Goal: Transaction & Acquisition: Subscribe to service/newsletter

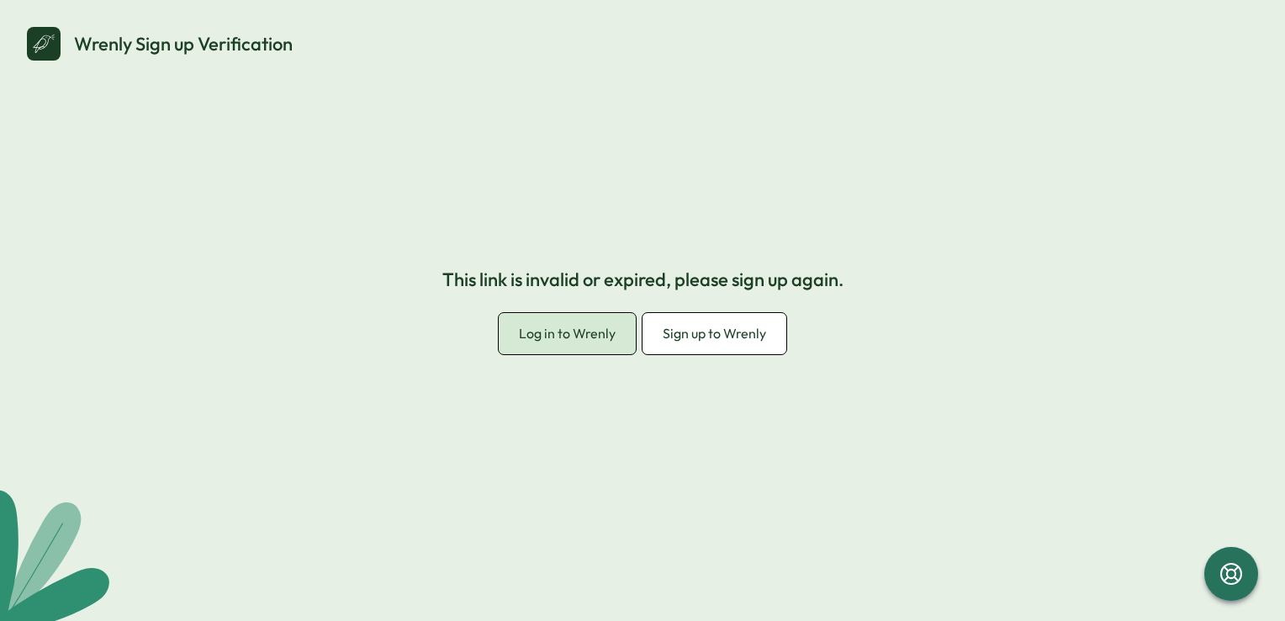
click at [593, 336] on span "Log in to Wrenly" at bounding box center [567, 333] width 97 height 17
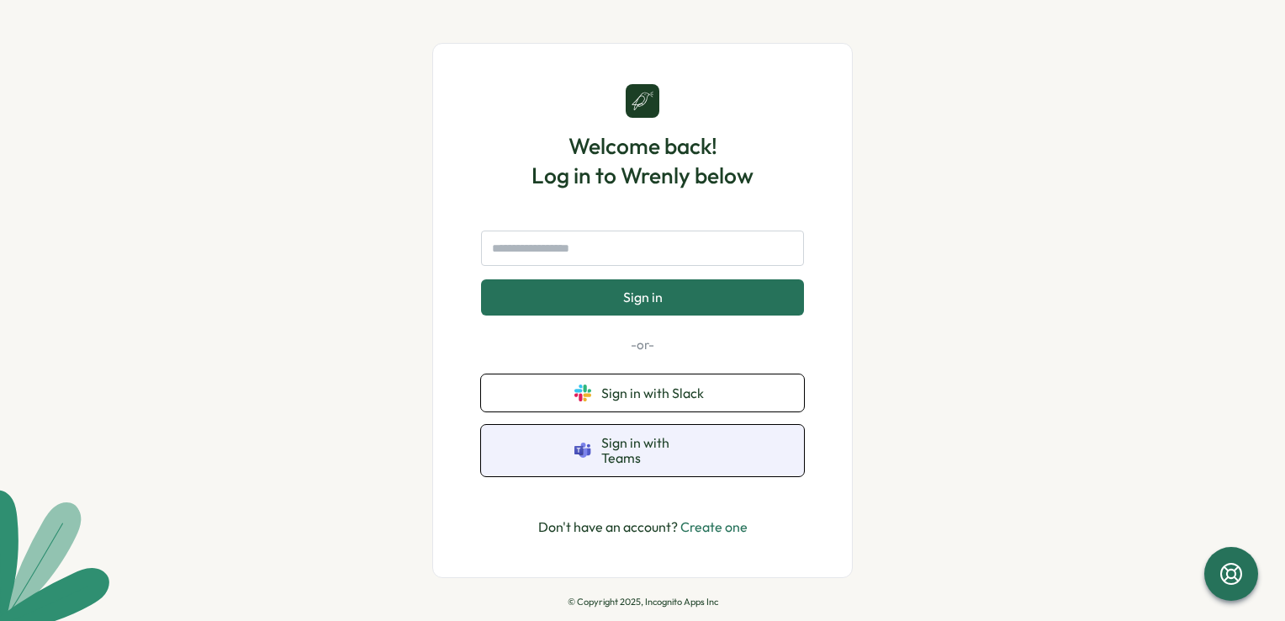
click at [601, 459] on button "Sign in with Teams" at bounding box center [642, 450] width 323 height 51
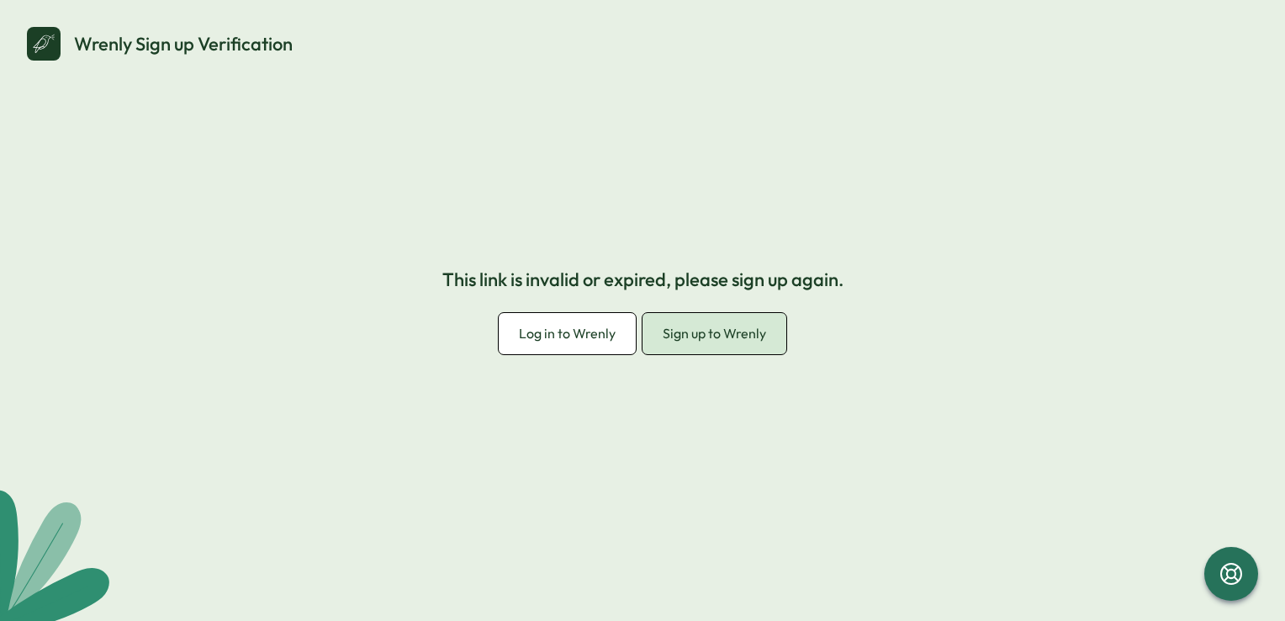
click at [736, 341] on span "Sign up to Wrenly" at bounding box center [714, 333] width 103 height 17
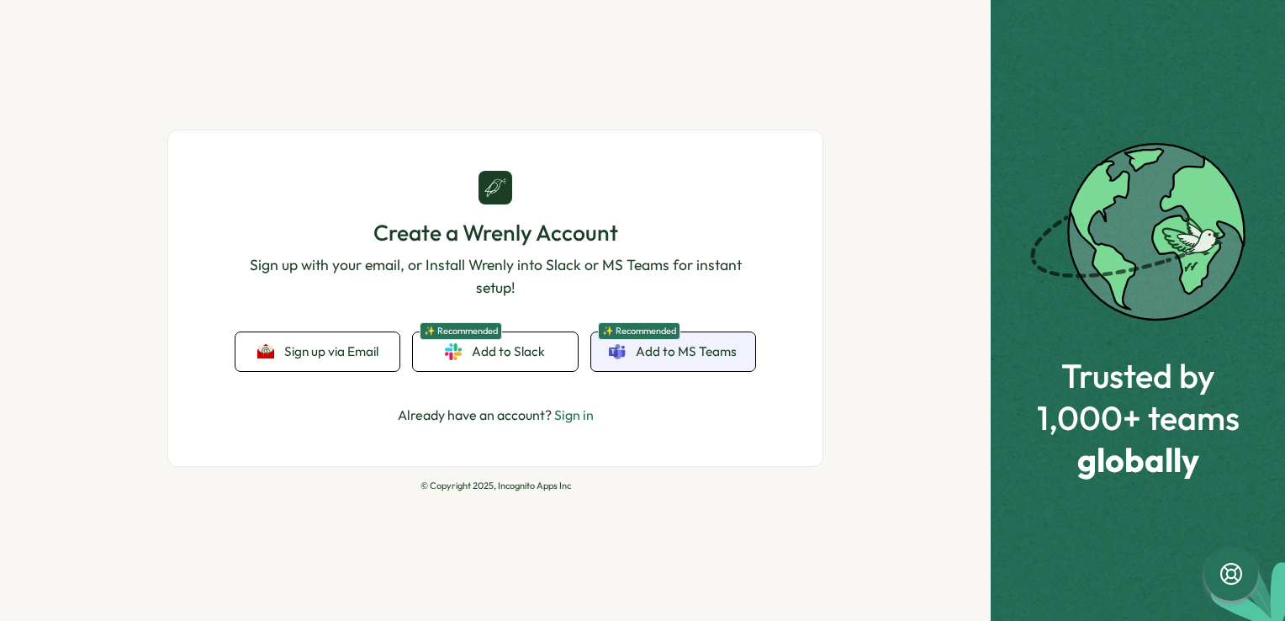
click at [681, 355] on span "Add to MS Teams" at bounding box center [686, 351] width 101 height 19
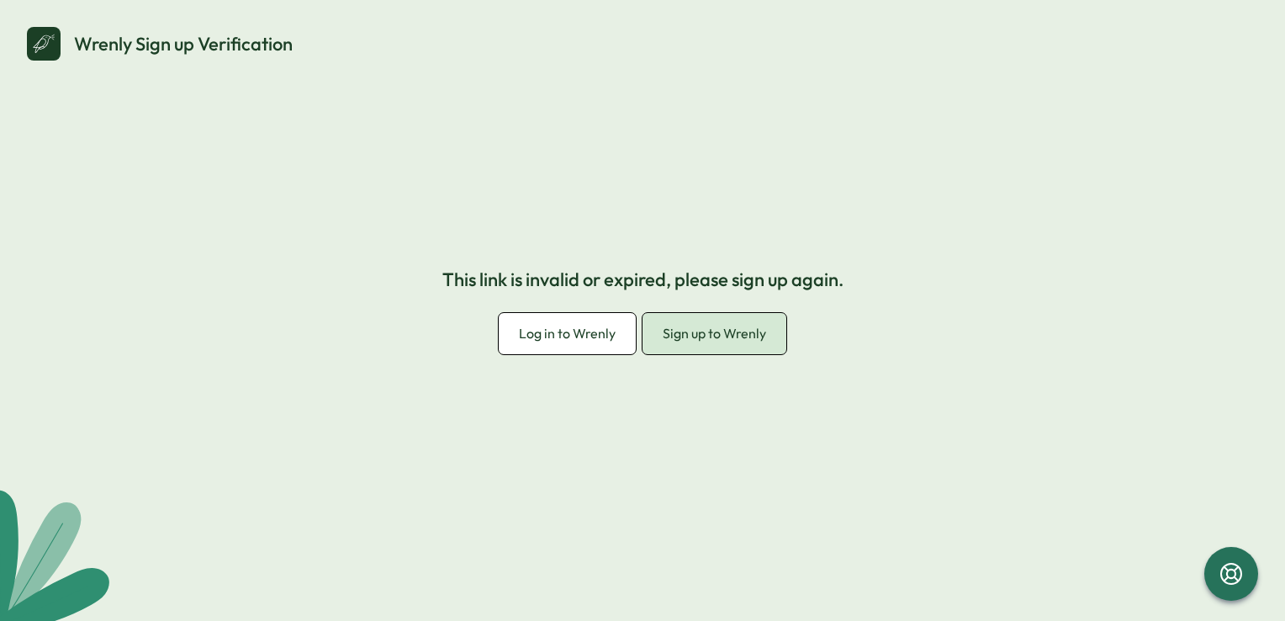
click at [679, 347] on link "Sign up to Wrenly" at bounding box center [715, 333] width 144 height 41
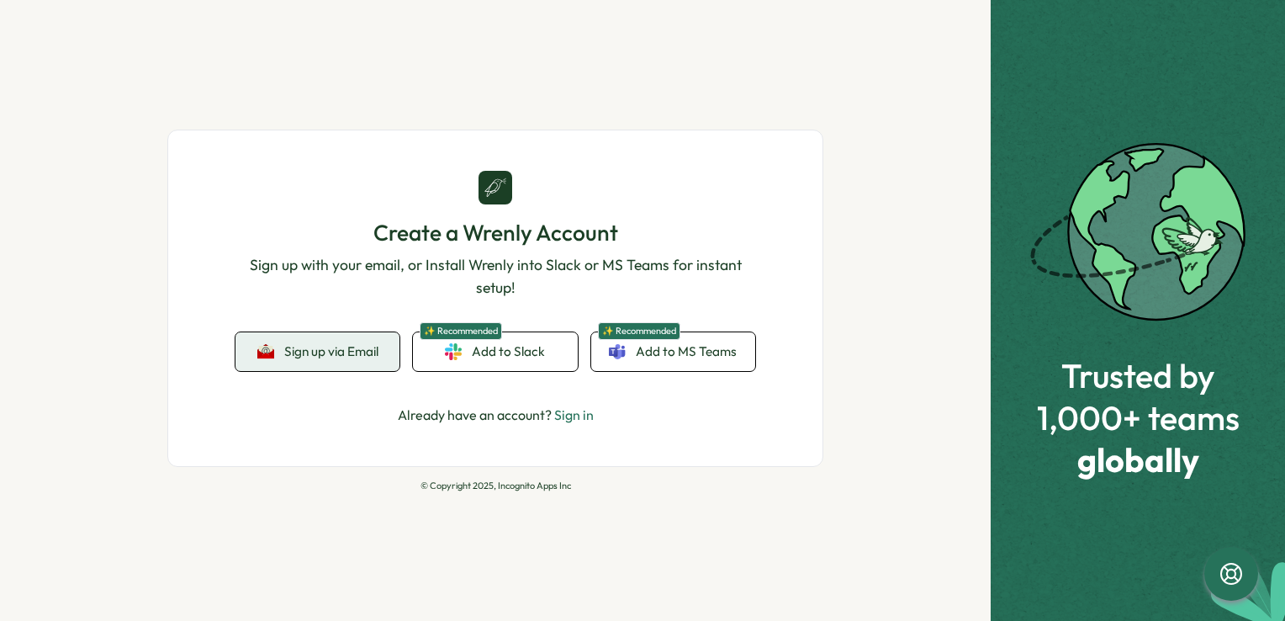
click at [303, 349] on span "Sign up via Email" at bounding box center [331, 351] width 94 height 15
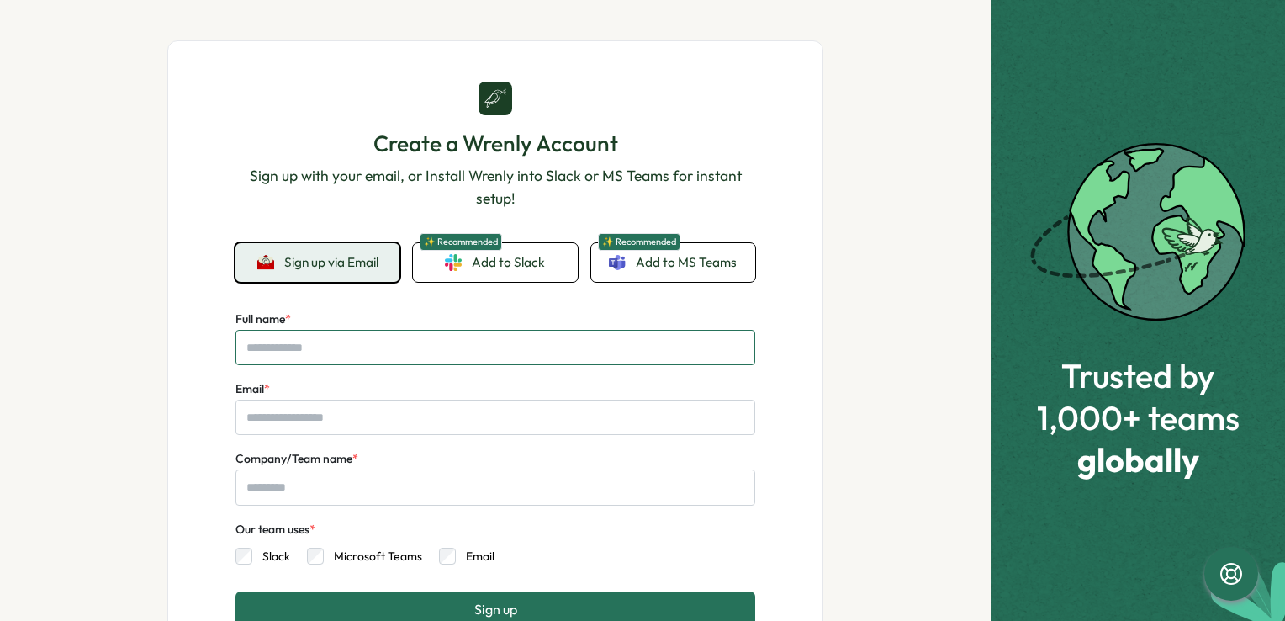
click at [339, 350] on input "Full name *" at bounding box center [496, 347] width 520 height 35
type input "**********"
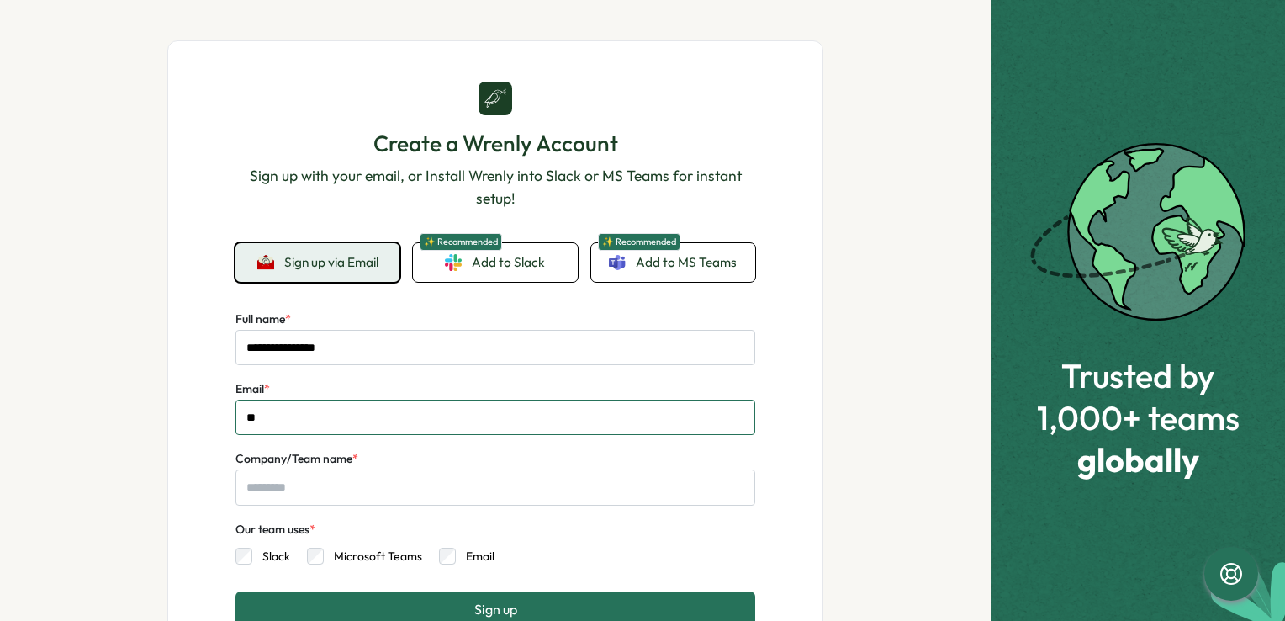
type input "**********"
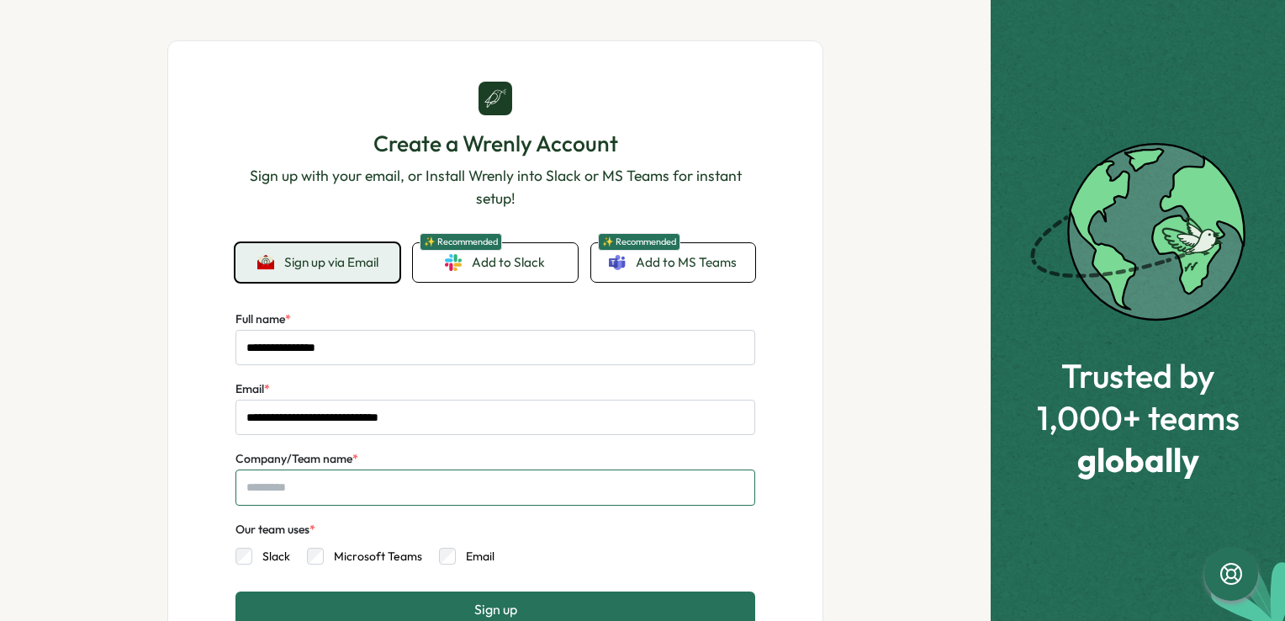
click at [318, 486] on input "Company/Team name *" at bounding box center [496, 486] width 520 height 35
type input "**********"
click at [337, 528] on div "Our team uses * Slack Microsoft Teams Email" at bounding box center [496, 542] width 520 height 46
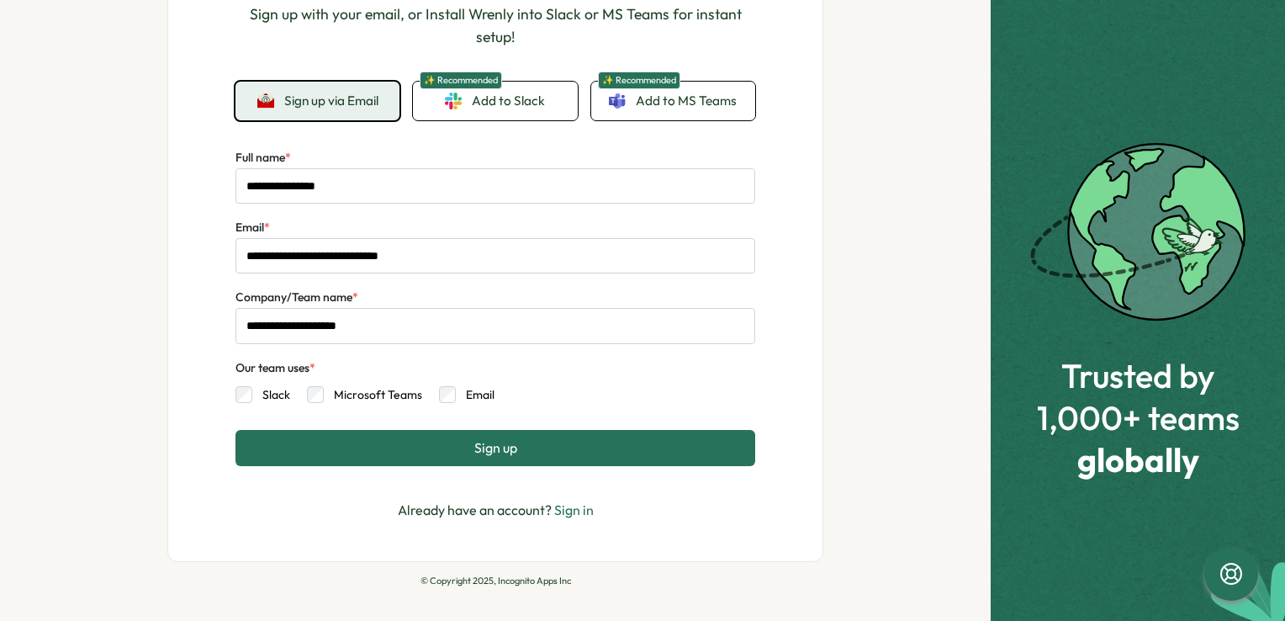
scroll to position [167, 0]
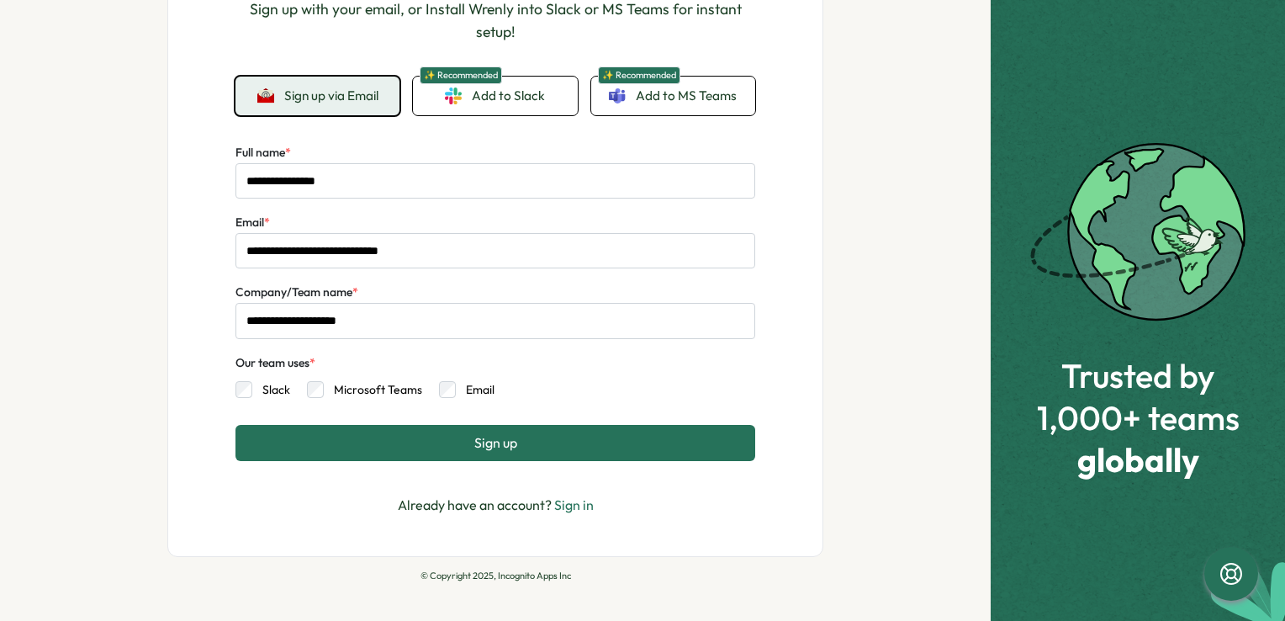
click at [373, 446] on button "Sign up" at bounding box center [496, 442] width 520 height 35
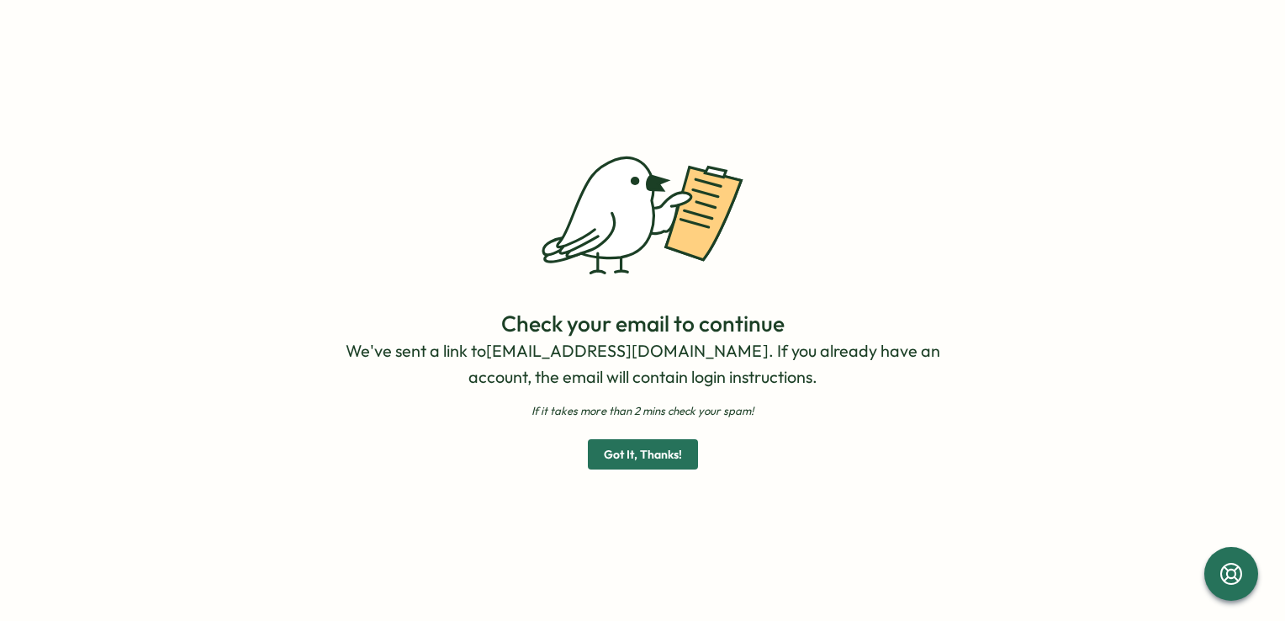
click at [612, 453] on span "Got It, Thanks!" at bounding box center [643, 454] width 78 height 29
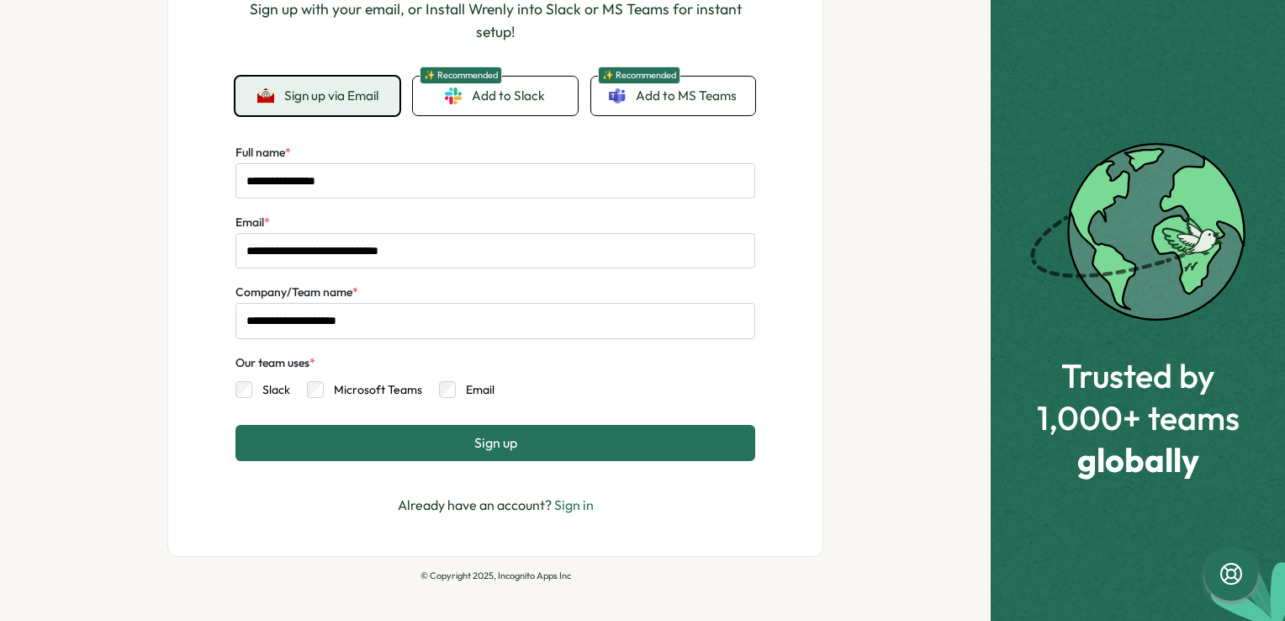
click at [582, 505] on link "Sign in" at bounding box center [574, 504] width 40 height 17
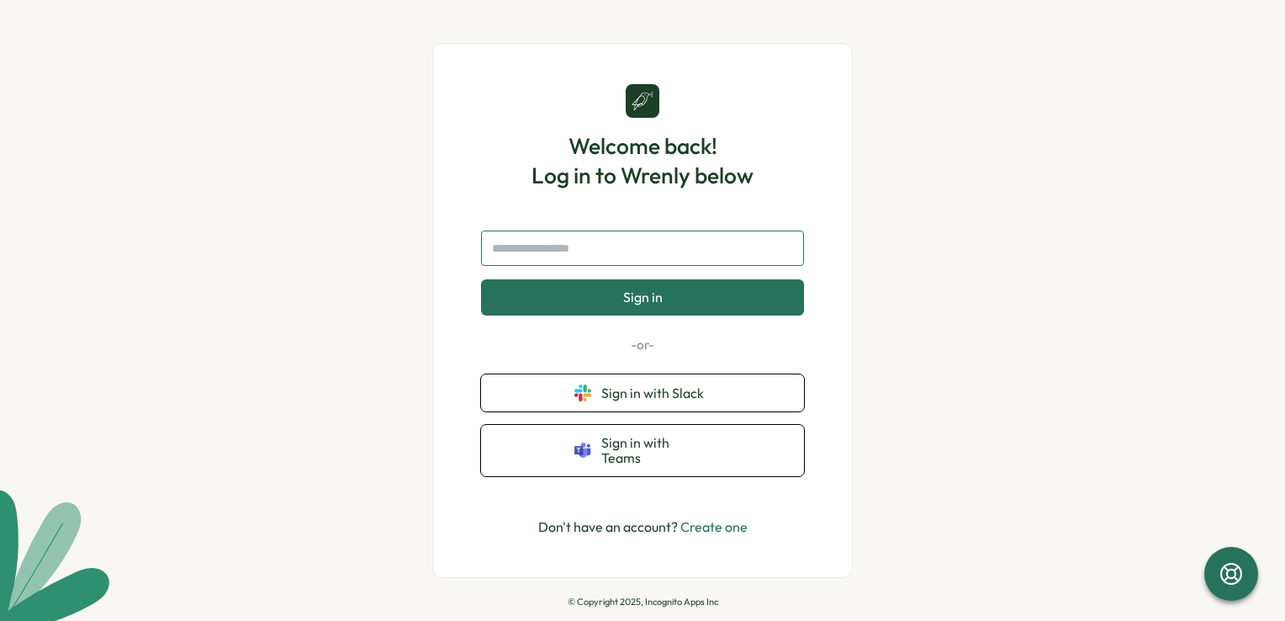
click at [518, 260] on input "text" at bounding box center [642, 247] width 323 height 35
type input "*"
type input "**********"
click at [481, 279] on button "Sign in" at bounding box center [642, 296] width 323 height 35
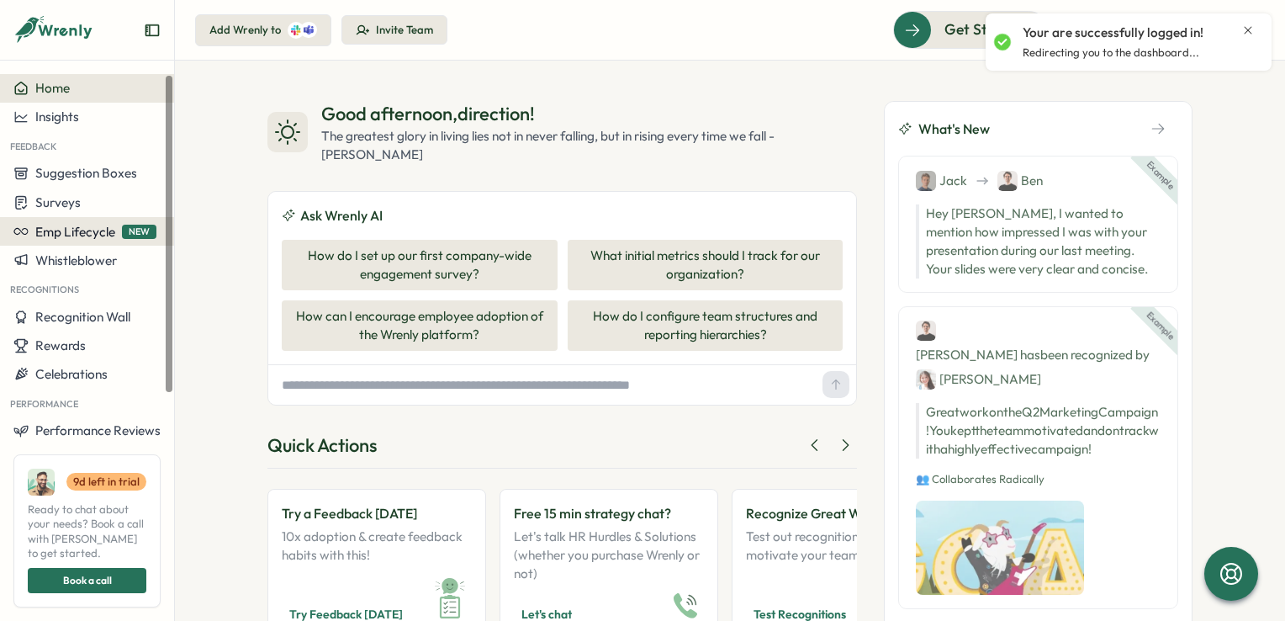
click at [78, 239] on span "Emp Lifecycle" at bounding box center [75, 232] width 80 height 16
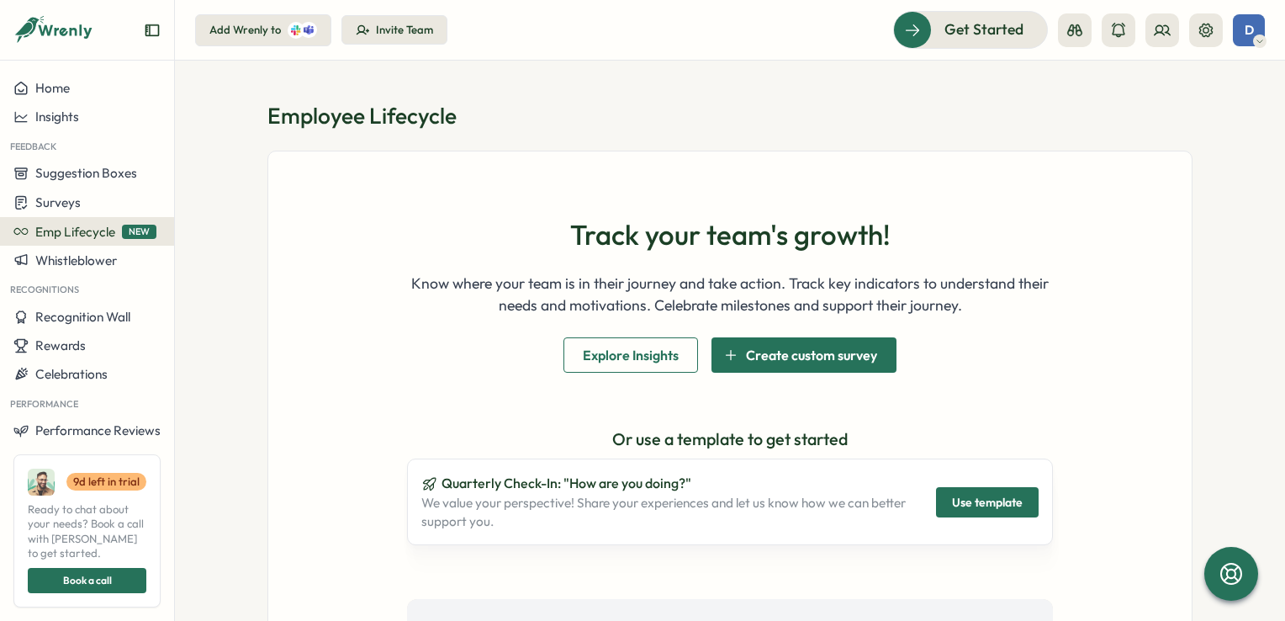
click at [591, 360] on span "Explore Insights" at bounding box center [631, 355] width 96 height 34
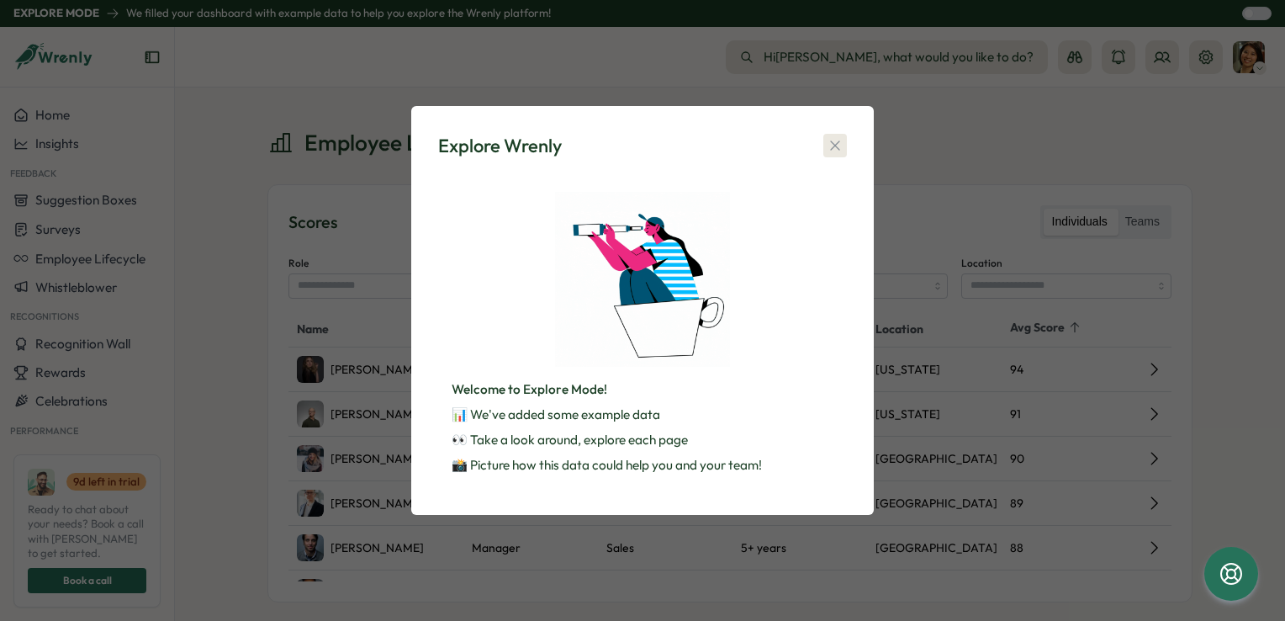
click at [834, 144] on icon "button" at bounding box center [835, 145] width 17 height 17
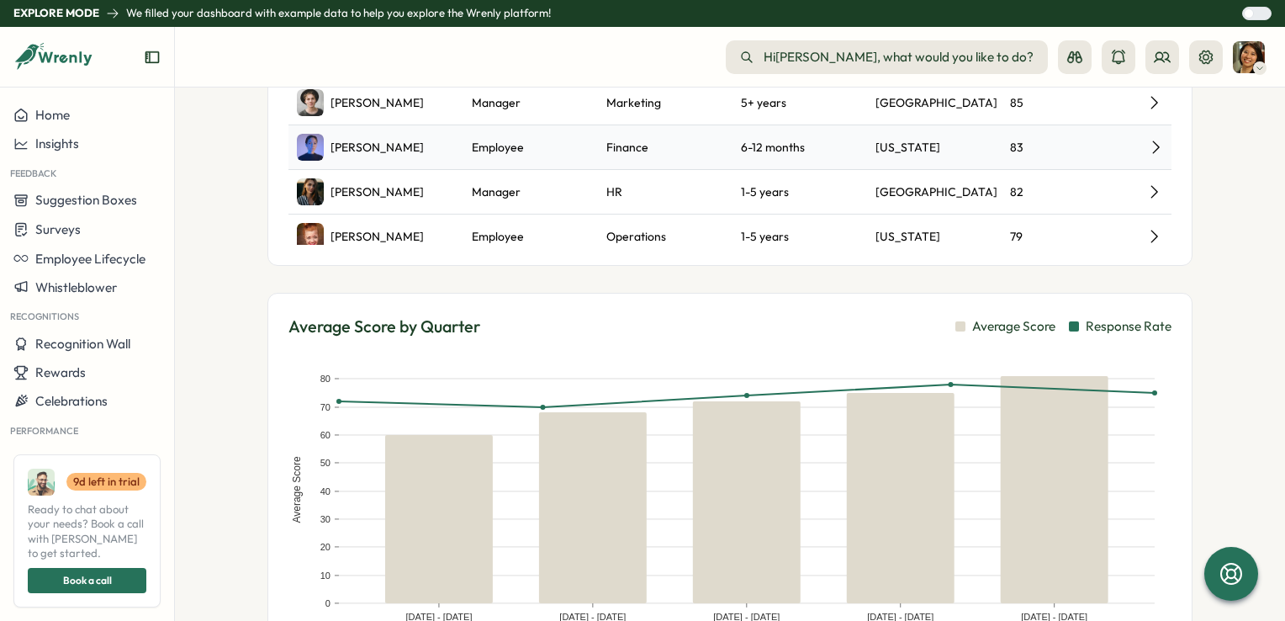
scroll to position [421, 0]
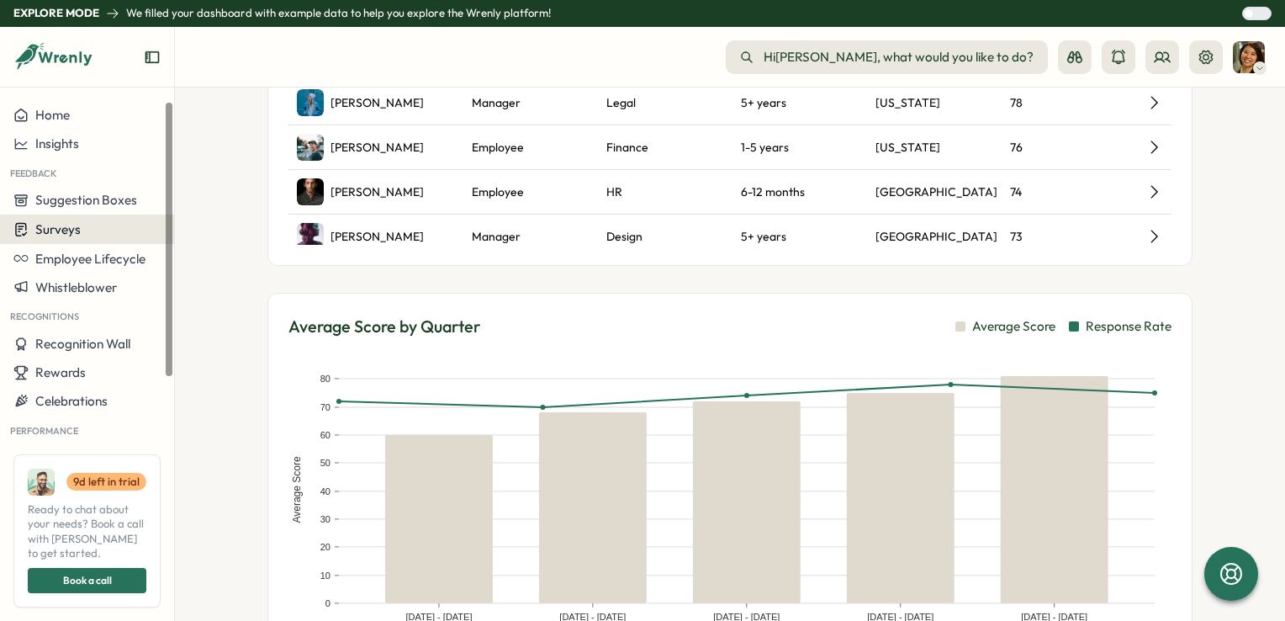
click at [34, 241] on button "Surveys" at bounding box center [87, 229] width 174 height 29
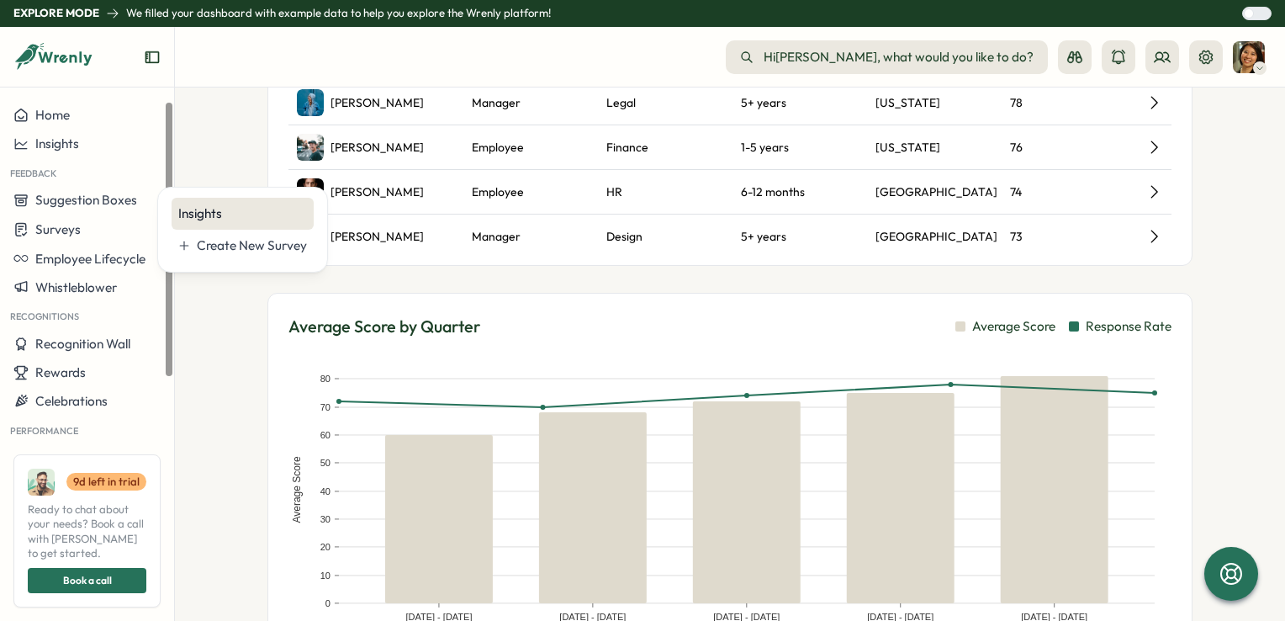
click at [196, 210] on div "Insights" at bounding box center [242, 213] width 129 height 19
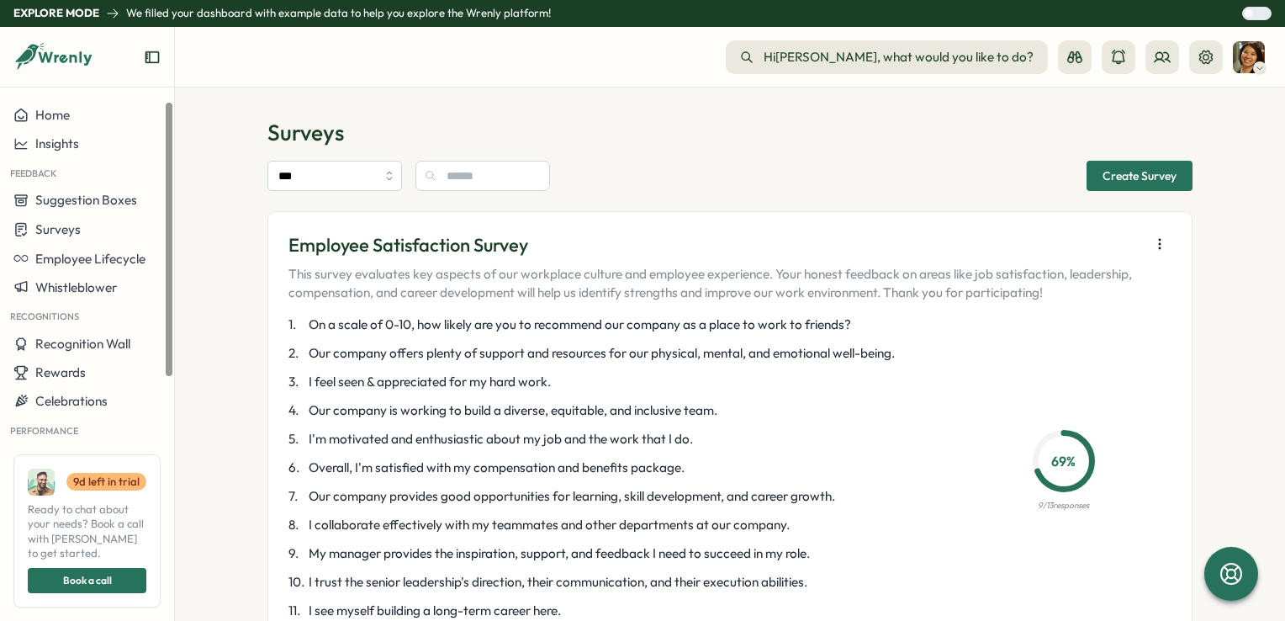
scroll to position [0, 0]
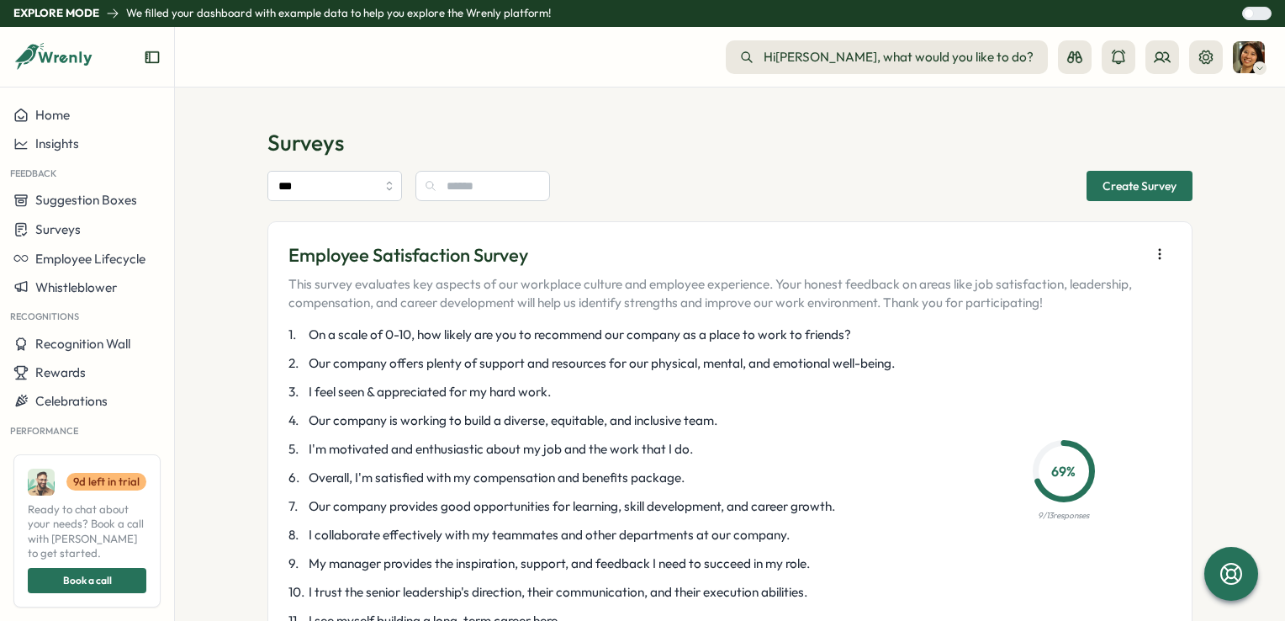
click at [1250, 65] on img at bounding box center [1249, 57] width 32 height 32
click at [1238, 142] on div "My Activity" at bounding box center [1220, 141] width 83 height 19
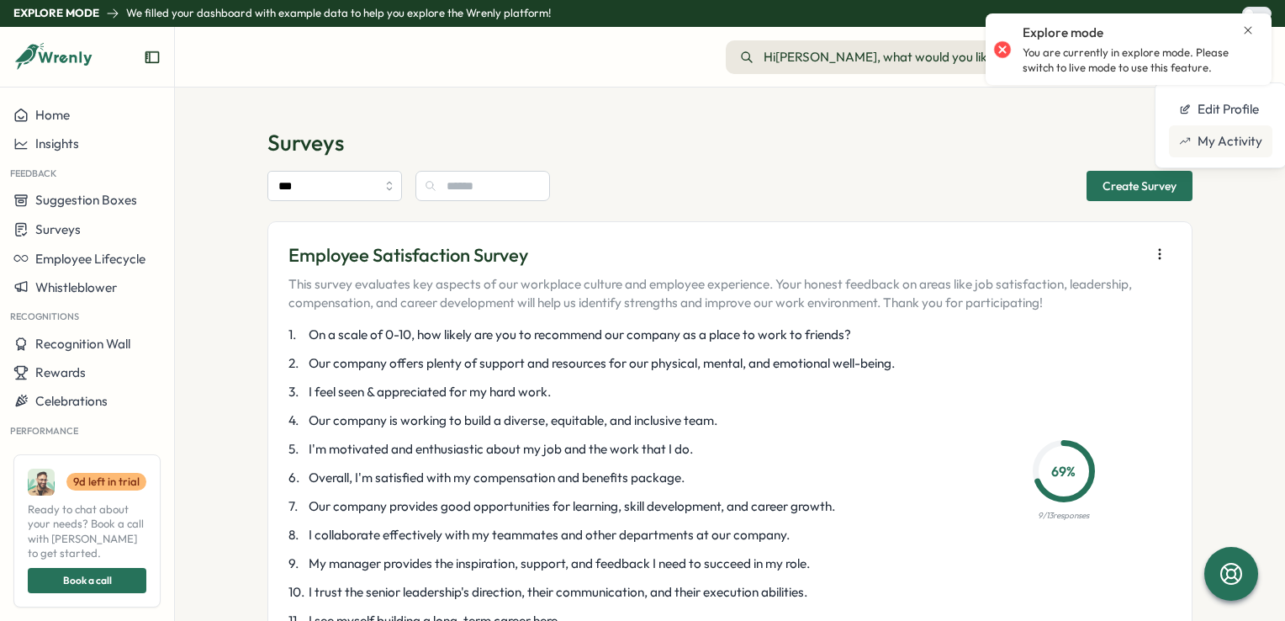
click at [1238, 142] on div "My Activity" at bounding box center [1220, 141] width 83 height 19
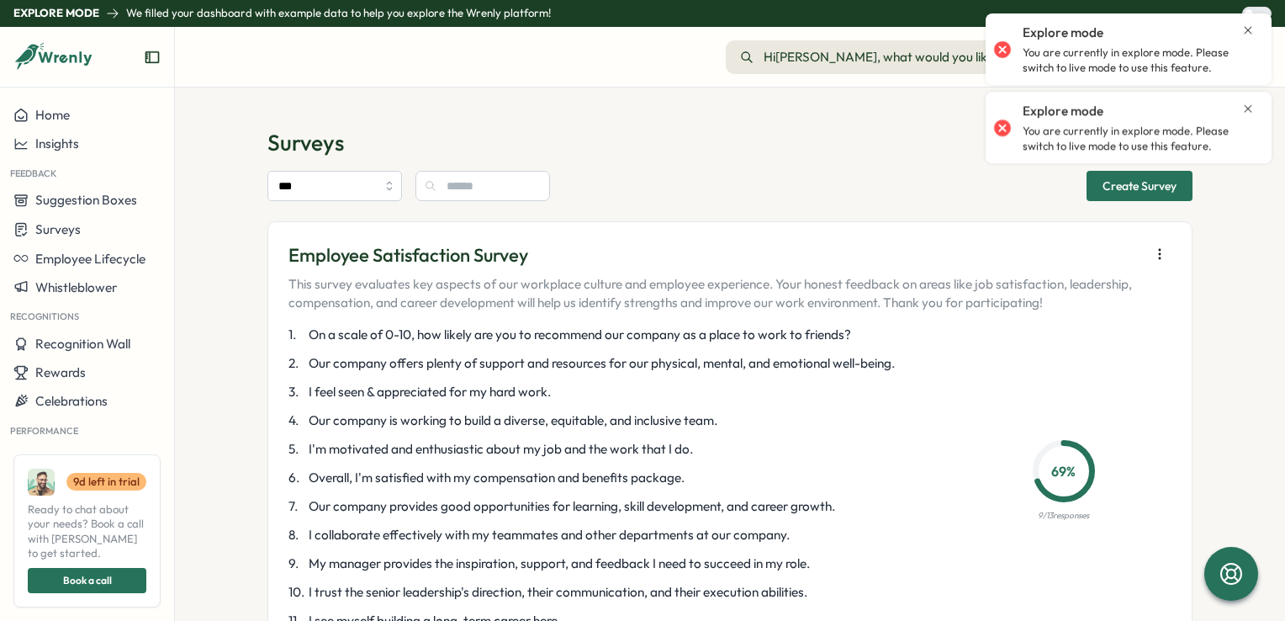
click at [1252, 32] on icon "Close notification" at bounding box center [1248, 30] width 13 height 13
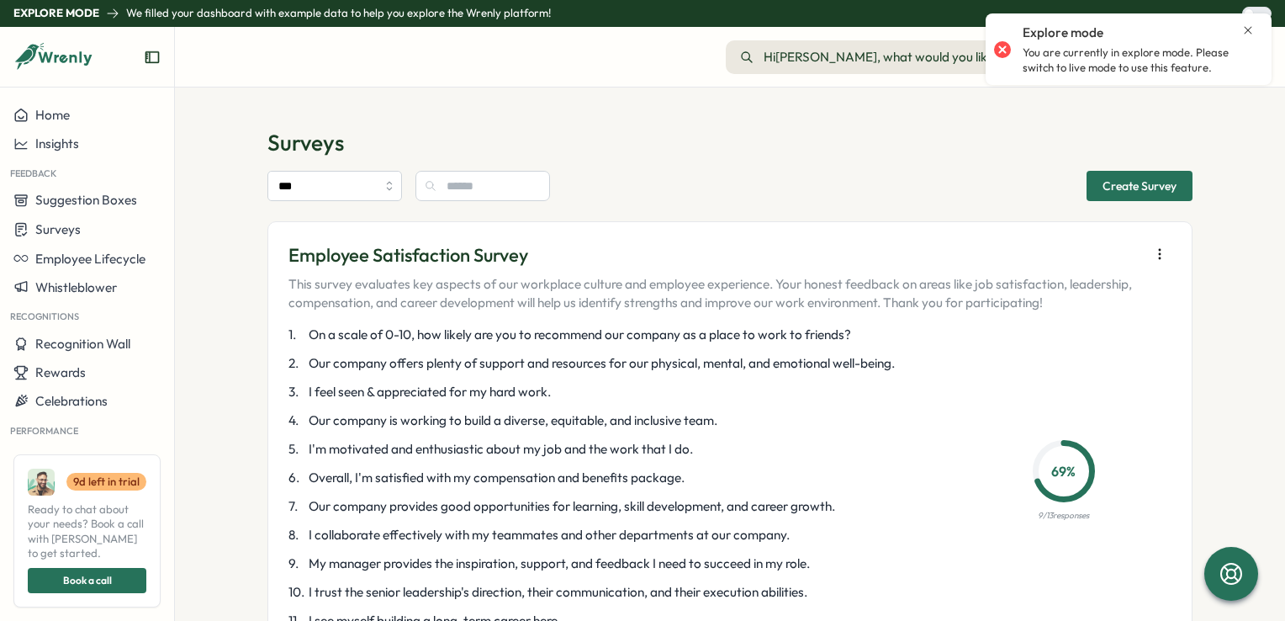
click at [1248, 36] on icon "Close notification" at bounding box center [1248, 30] width 13 height 13
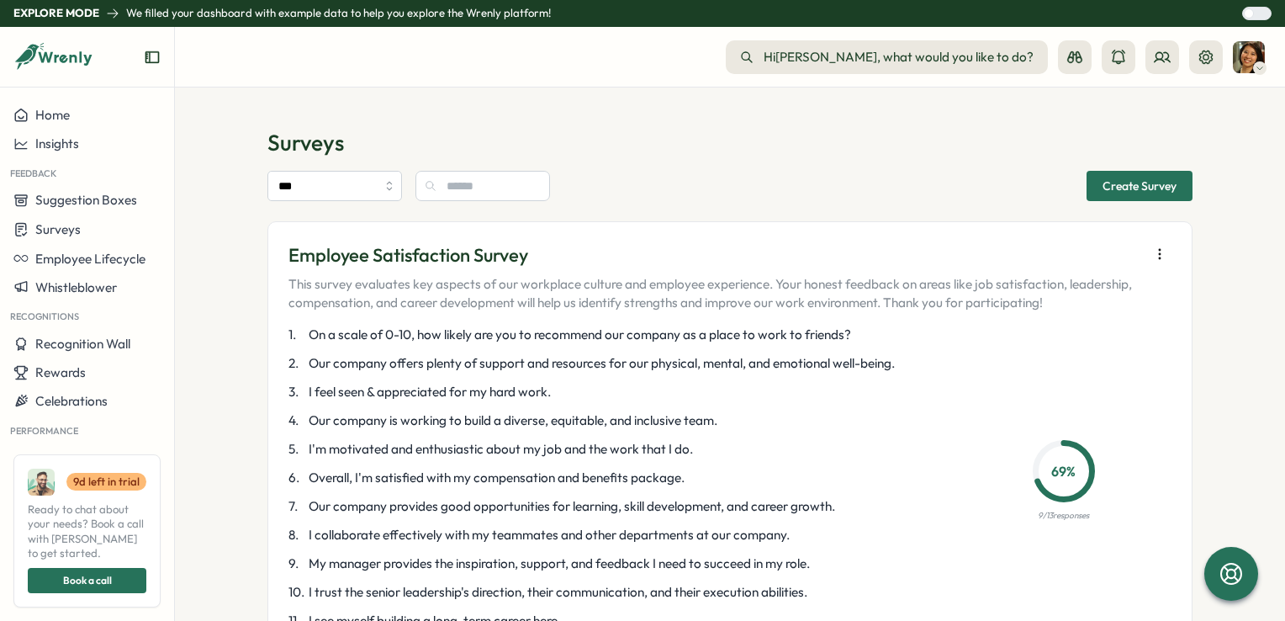
click at [1258, 19] on div at bounding box center [1262, 14] width 17 height 12
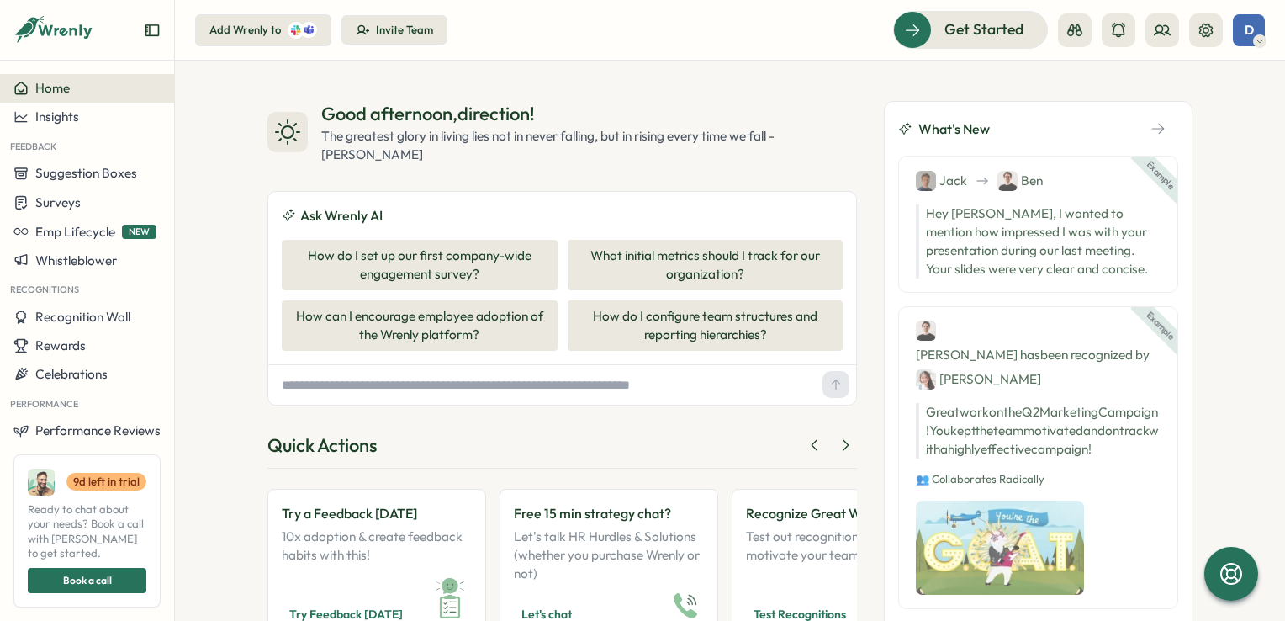
click at [1257, 39] on icon at bounding box center [1260, 40] width 8 height 13
click at [1241, 113] on div "My Activity" at bounding box center [1220, 114] width 83 height 19
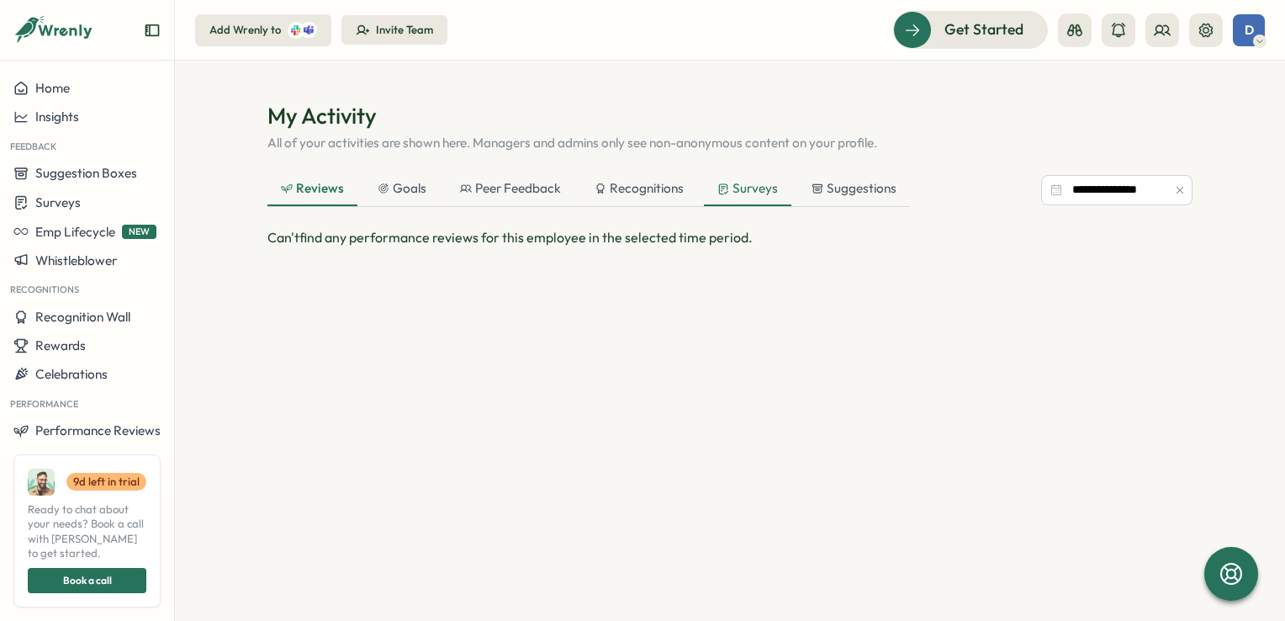
click at [754, 183] on div "Surveys" at bounding box center [748, 188] width 61 height 19
click at [757, 184] on div "Surveys" at bounding box center [747, 188] width 61 height 19
drag, startPoint x: 757, startPoint y: 184, endPoint x: 644, endPoint y: 236, distance: 123.9
click at [644, 236] on p "The employee has not responded to any survey in the selected time period." at bounding box center [730, 237] width 925 height 21
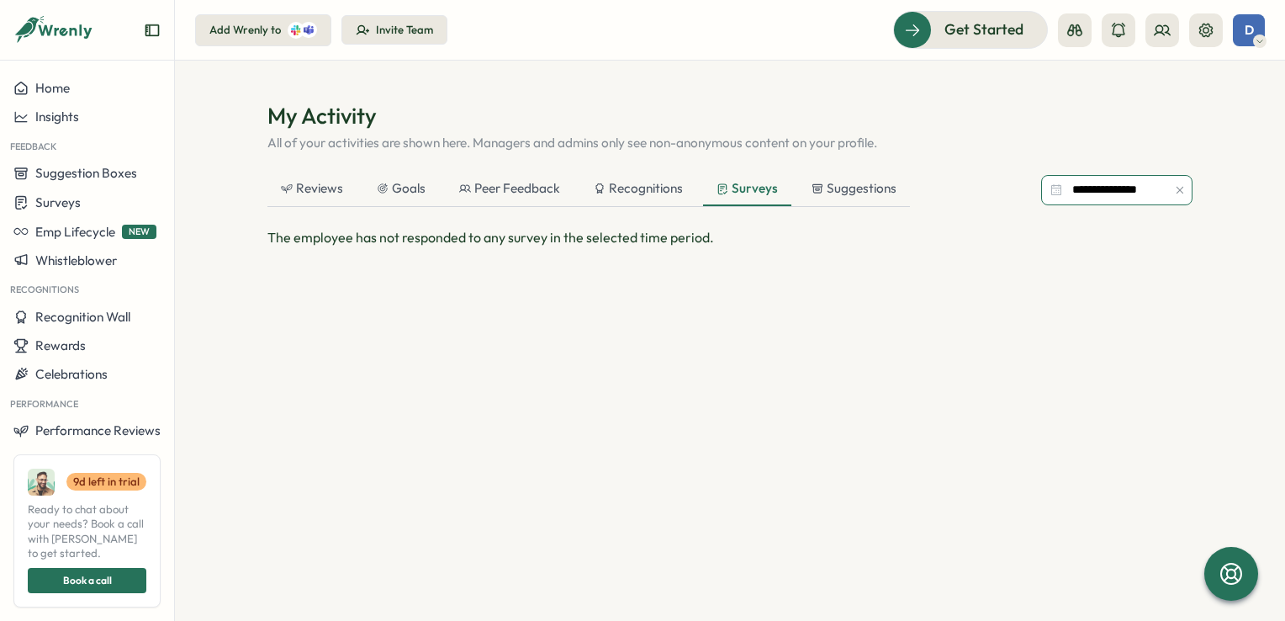
click at [1140, 193] on input "**********" at bounding box center [1116, 190] width 151 height 30
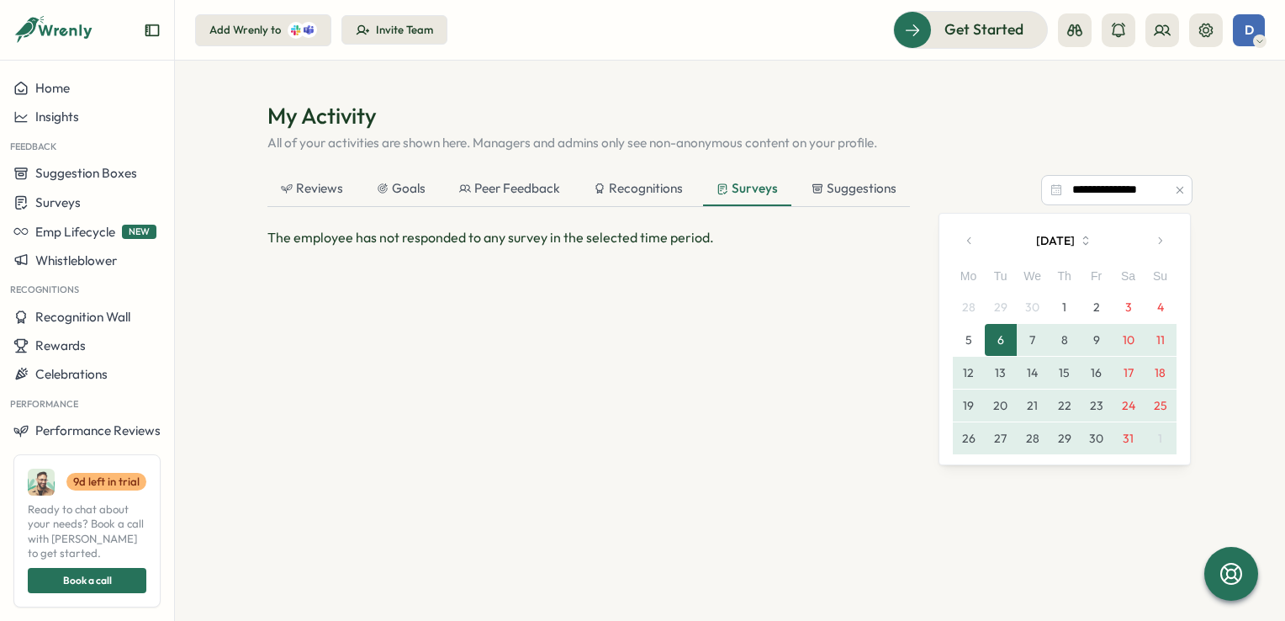
click at [1067, 307] on button "1" at bounding box center [1065, 307] width 32 height 32
click at [1067, 306] on button "1" at bounding box center [1065, 307] width 32 height 32
click at [1101, 308] on button "2" at bounding box center [1097, 307] width 32 height 32
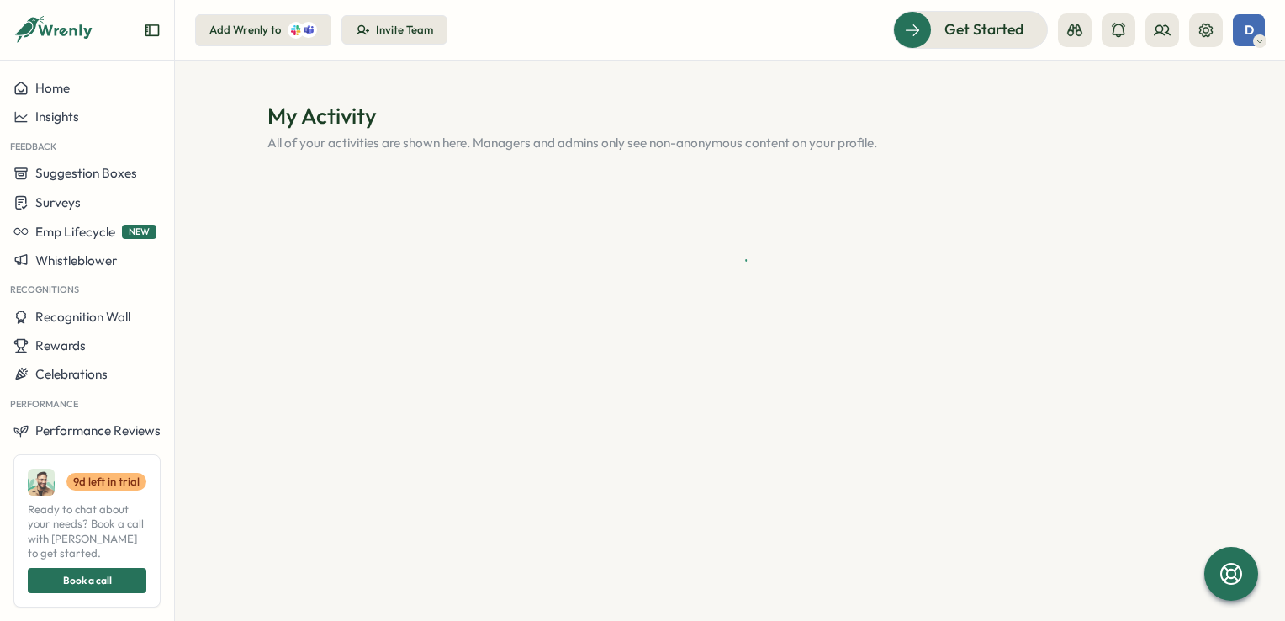
click at [1101, 308] on div at bounding box center [730, 259] width 925 height 175
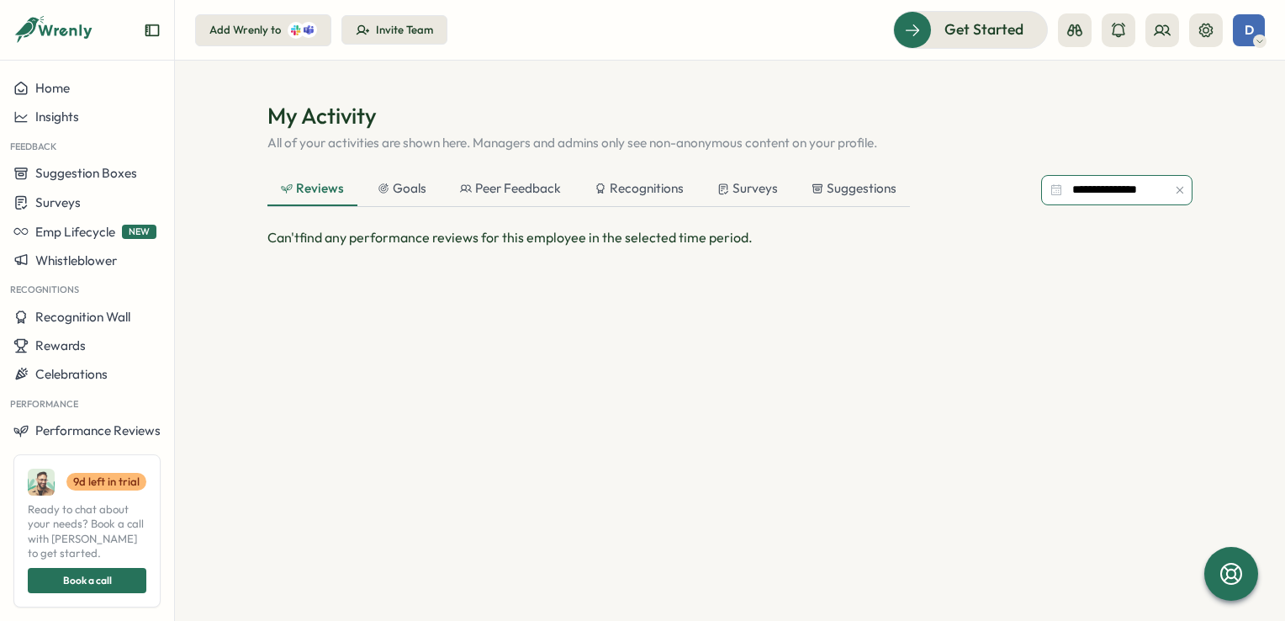
click at [1143, 190] on input "**********" at bounding box center [1116, 190] width 151 height 30
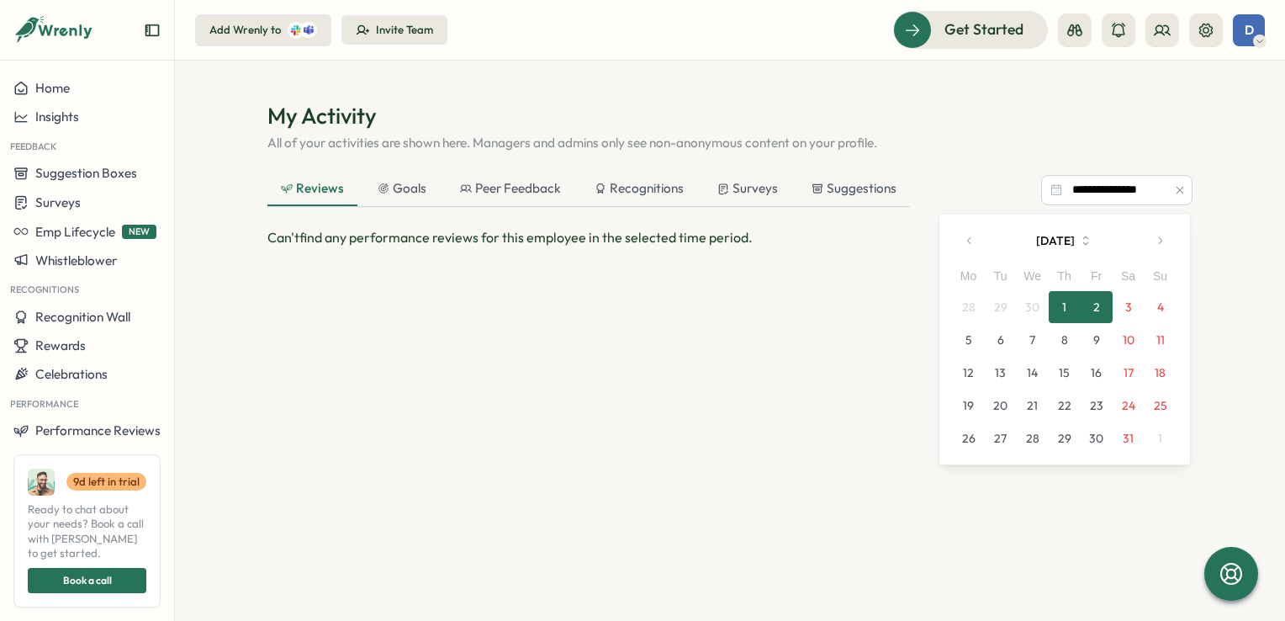
click at [1094, 243] on icon "button" at bounding box center [1085, 240] width 15 height 15
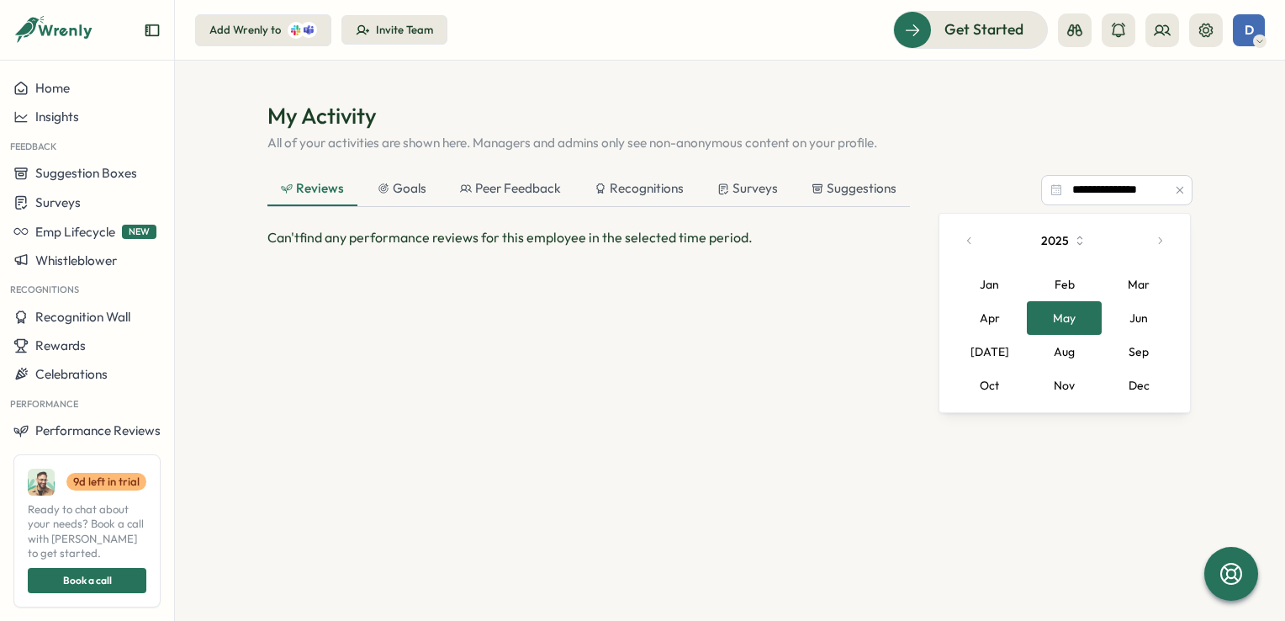
click at [1004, 387] on button "Oct" at bounding box center [990, 385] width 75 height 34
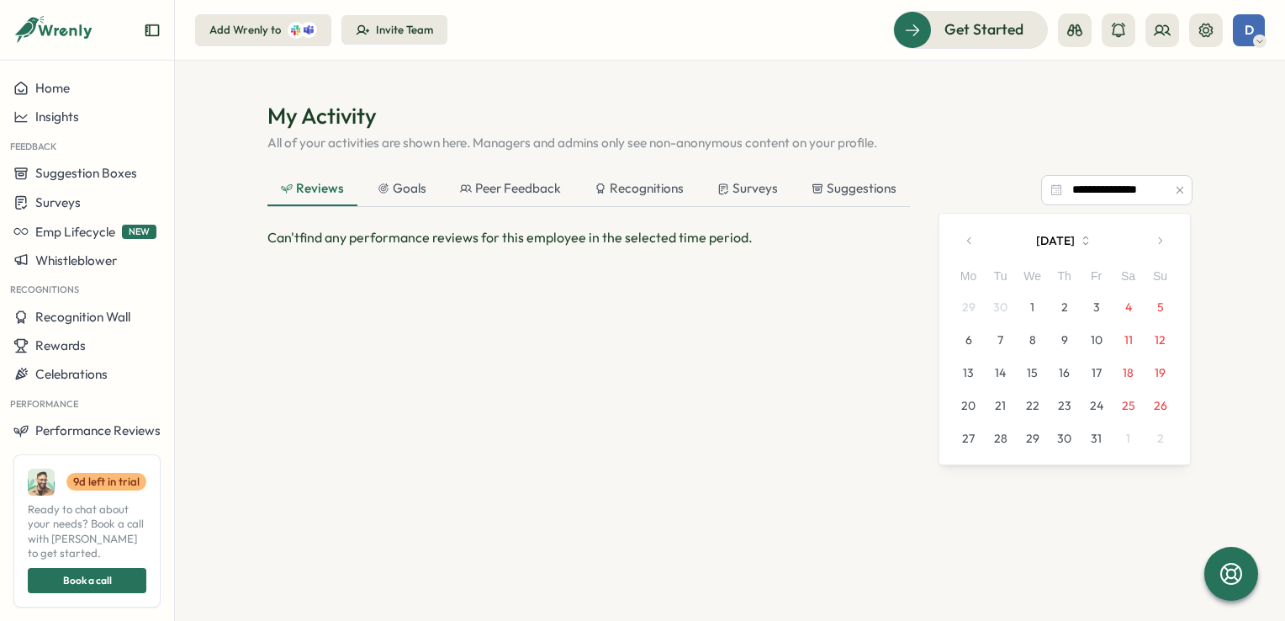
click at [1075, 314] on button "2" at bounding box center [1065, 307] width 32 height 32
click at [1070, 310] on button "2" at bounding box center [1065, 307] width 32 height 32
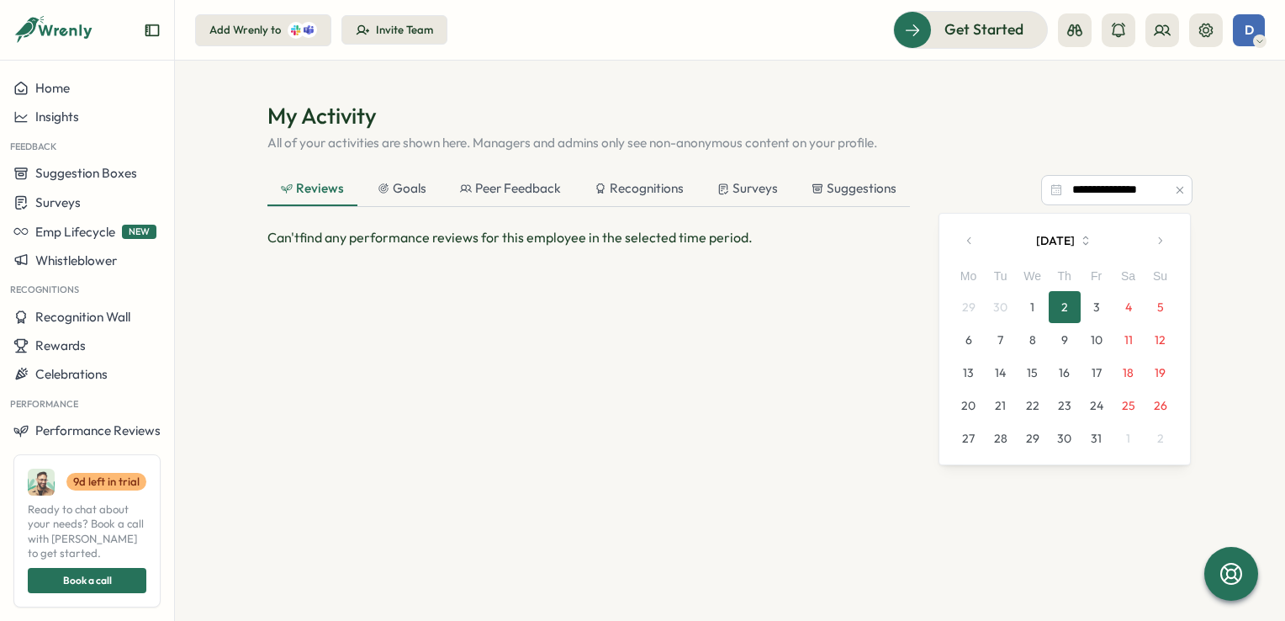
click at [1067, 305] on button "2" at bounding box center [1065, 307] width 32 height 32
click at [713, 301] on div "Can't find any performance reviews for this employee in the selected time perio…" at bounding box center [730, 416] width 925 height 379
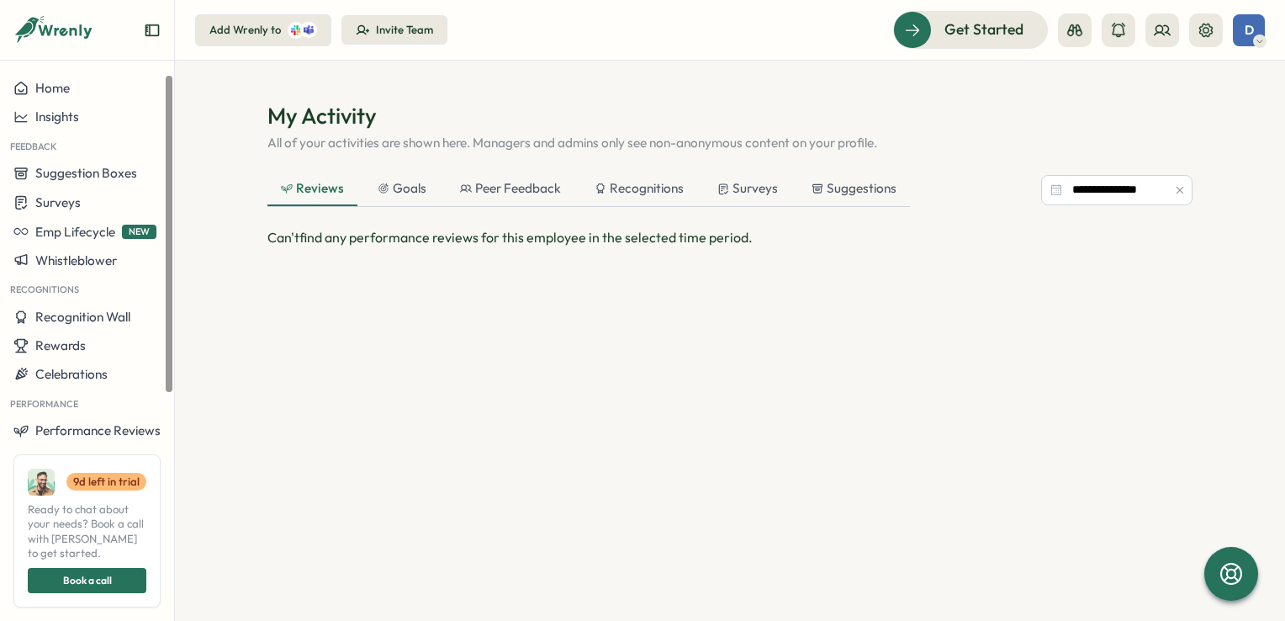
click at [1262, 39] on icon at bounding box center [1260, 40] width 8 height 13
click at [1249, 82] on div "Edit Profile" at bounding box center [1220, 82] width 83 height 19
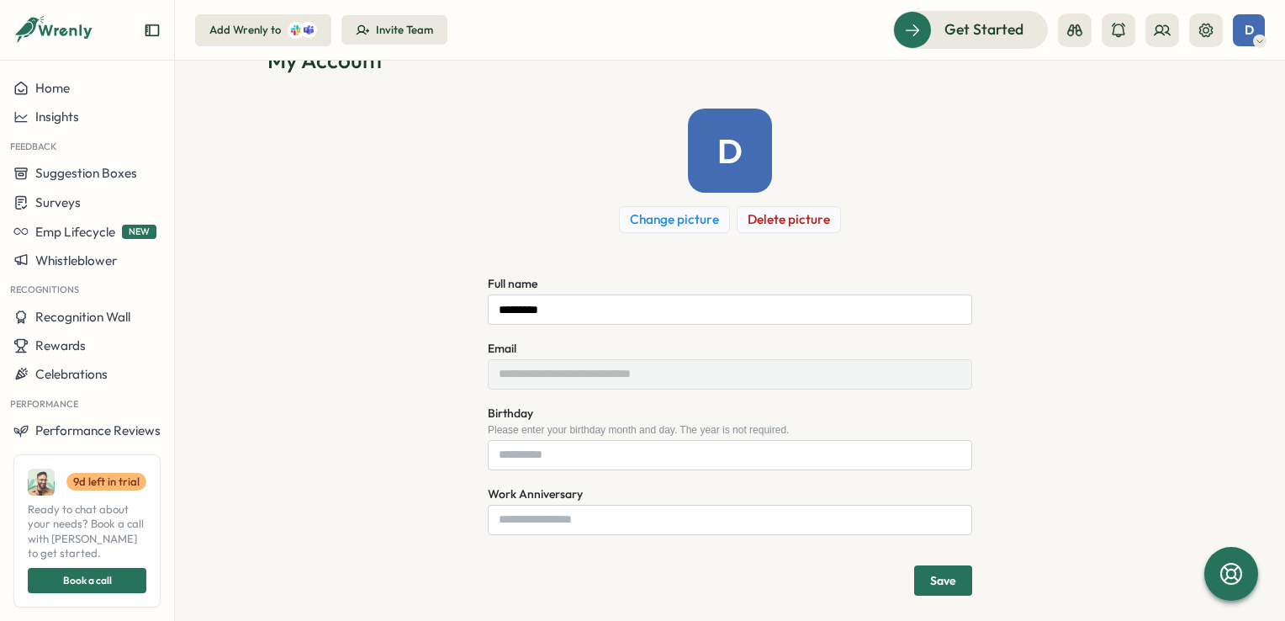
scroll to position [70, 0]
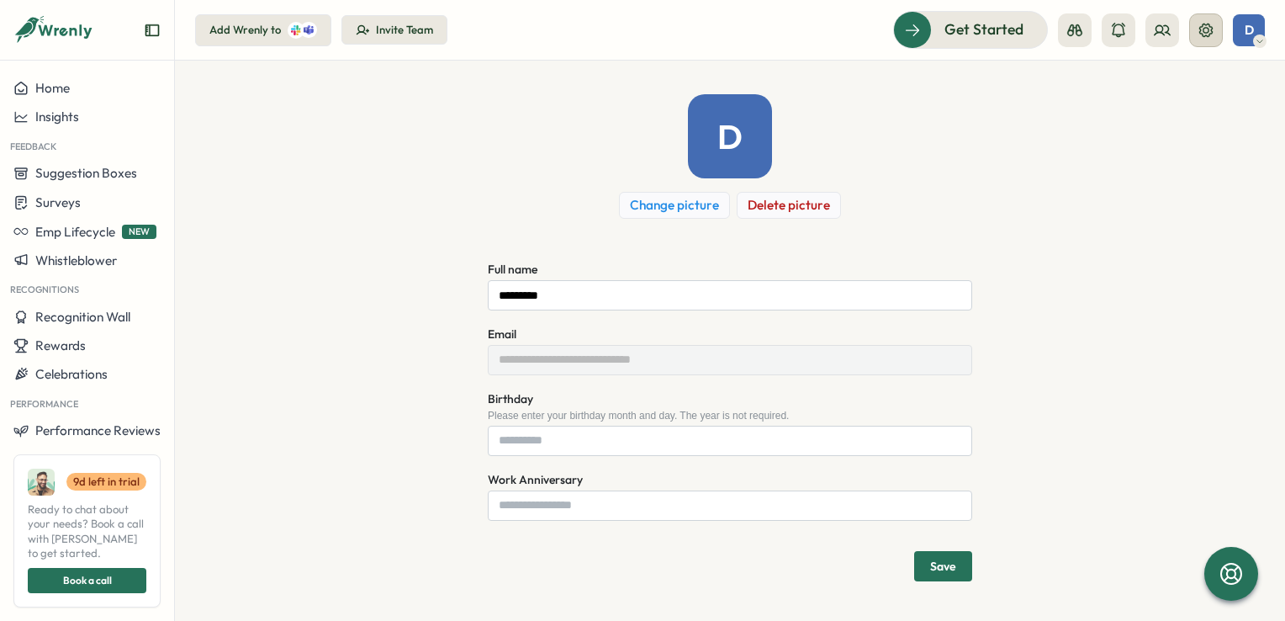
click at [1211, 32] on icon at bounding box center [1206, 30] width 17 height 17
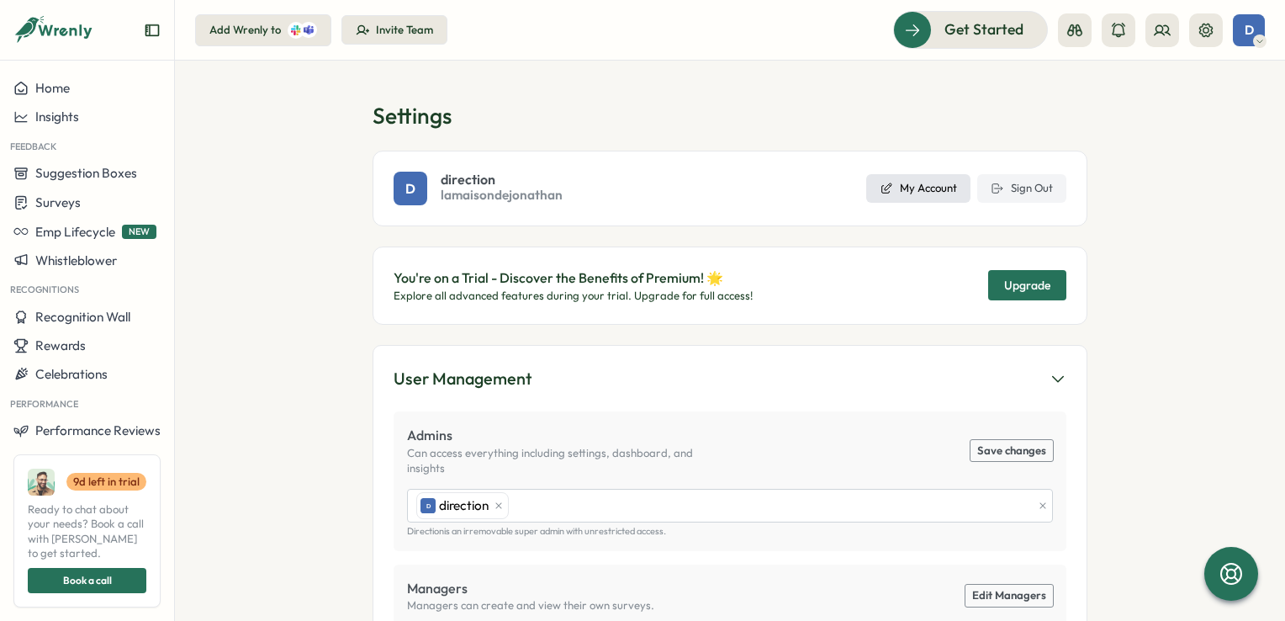
click at [908, 190] on span "My Account" at bounding box center [928, 188] width 57 height 15
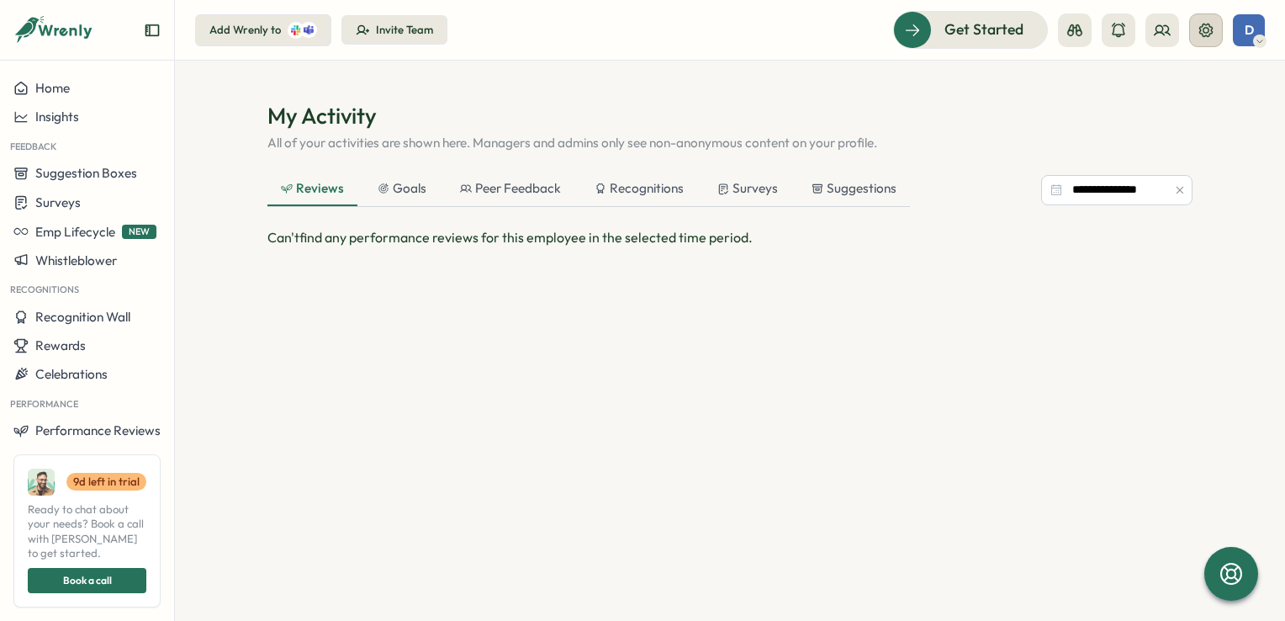
click at [1205, 32] on icon at bounding box center [1206, 29] width 13 height 13
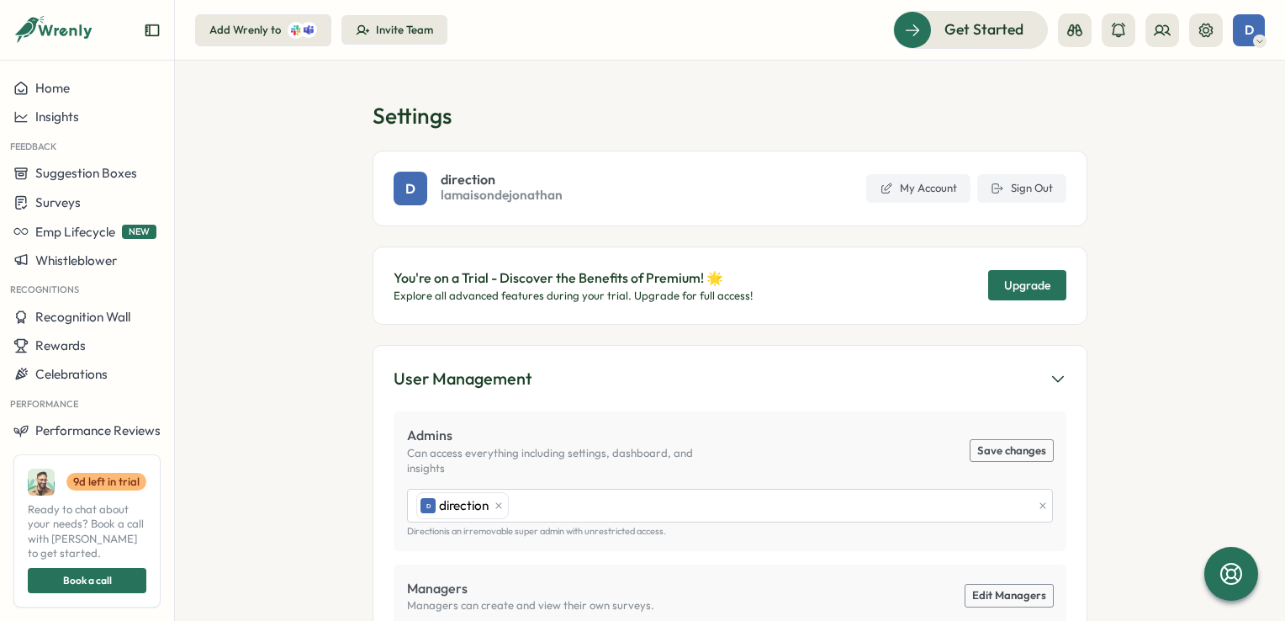
click at [1033, 281] on span "Upgrade" at bounding box center [1027, 285] width 46 height 12
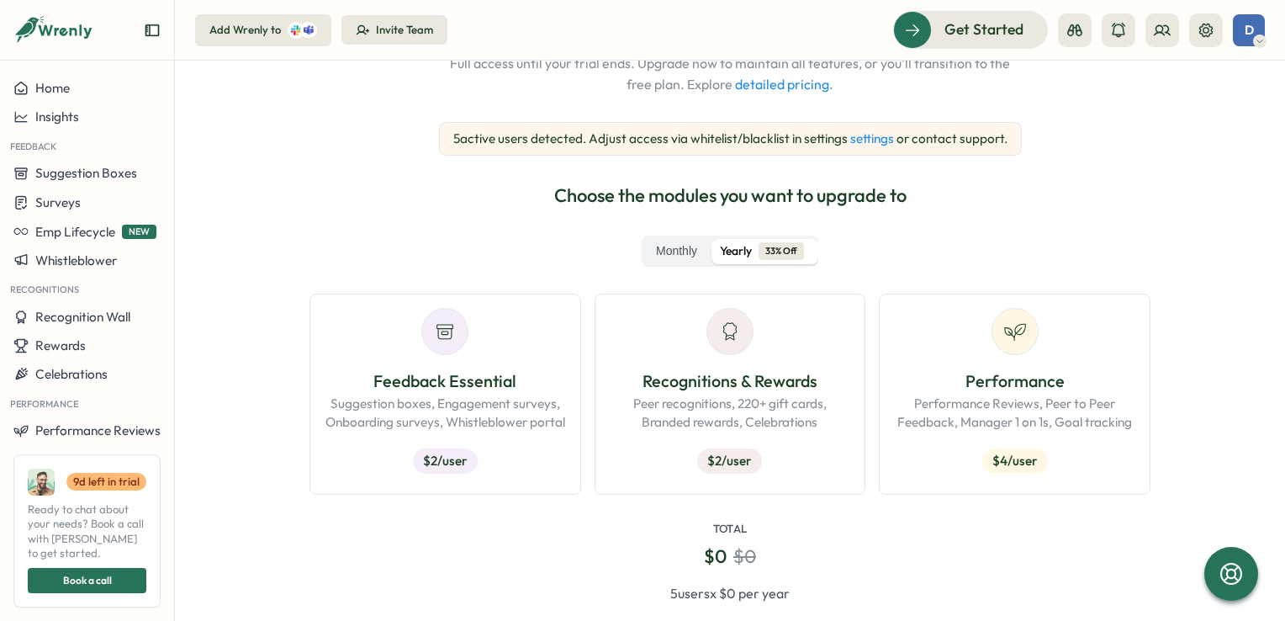
scroll to position [168, 0]
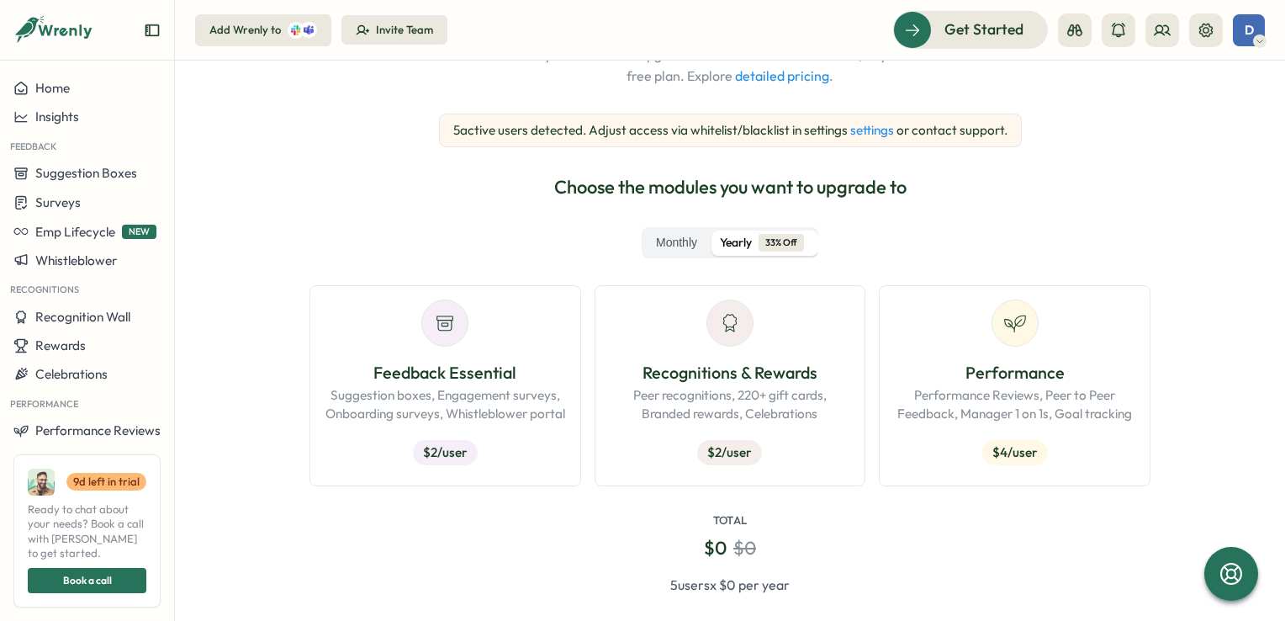
click at [762, 245] on span "33% Off" at bounding box center [781, 243] width 45 height 18
click at [744, 247] on span "Yearly" at bounding box center [736, 243] width 32 height 19
click at [734, 241] on span "Yearly" at bounding box center [736, 243] width 32 height 19
click at [776, 237] on span "33% Off" at bounding box center [781, 243] width 45 height 18
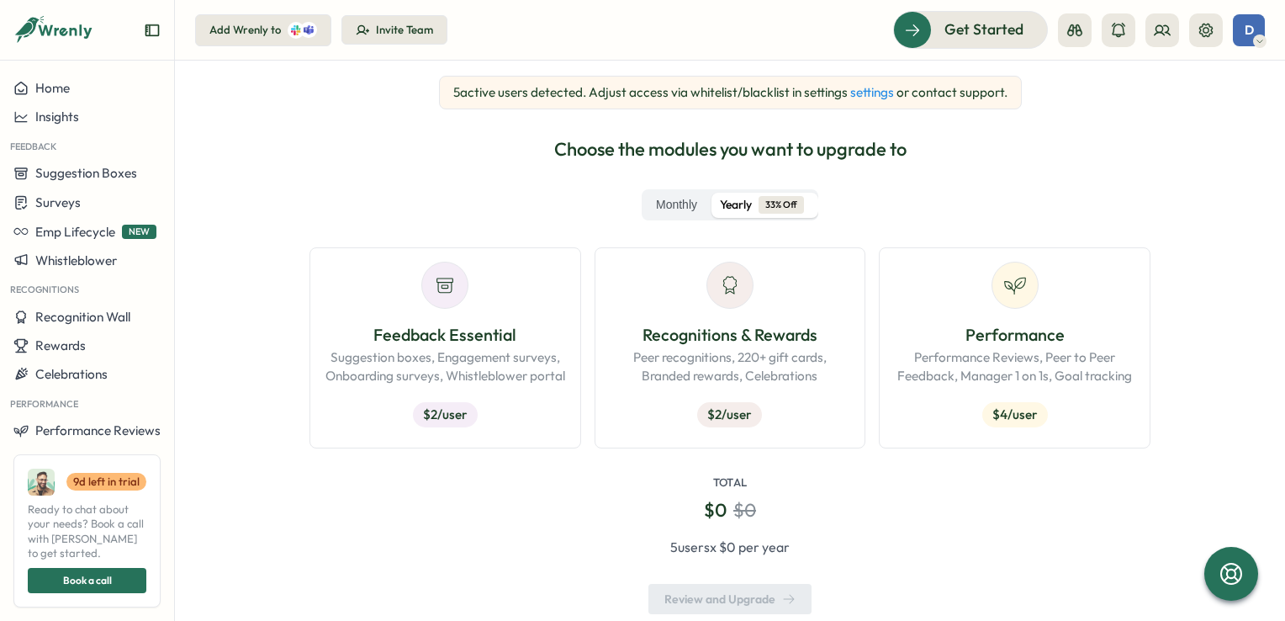
scroll to position [246, 0]
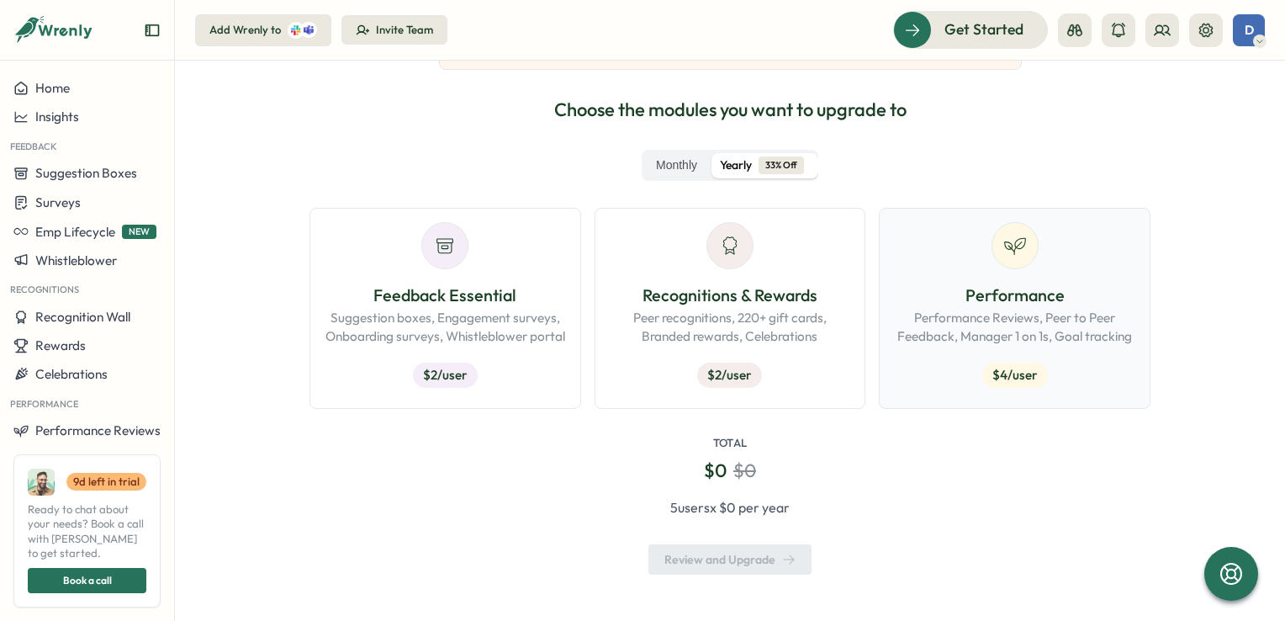
click at [1005, 291] on p "Performance" at bounding box center [1014, 296] width 243 height 26
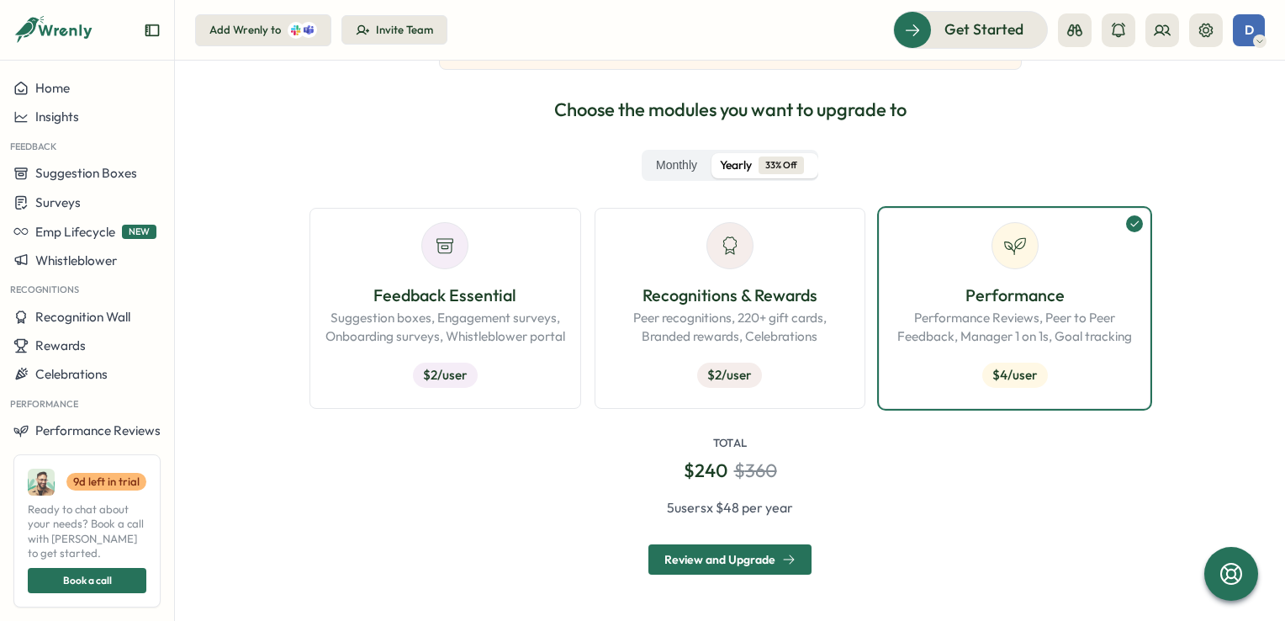
click at [784, 565] on icon "button" at bounding box center [788, 559] width 13 height 13
click at [711, 561] on div "Review and Upgrade" at bounding box center [730, 559] width 131 height 13
